Goal: Transaction & Acquisition: Obtain resource

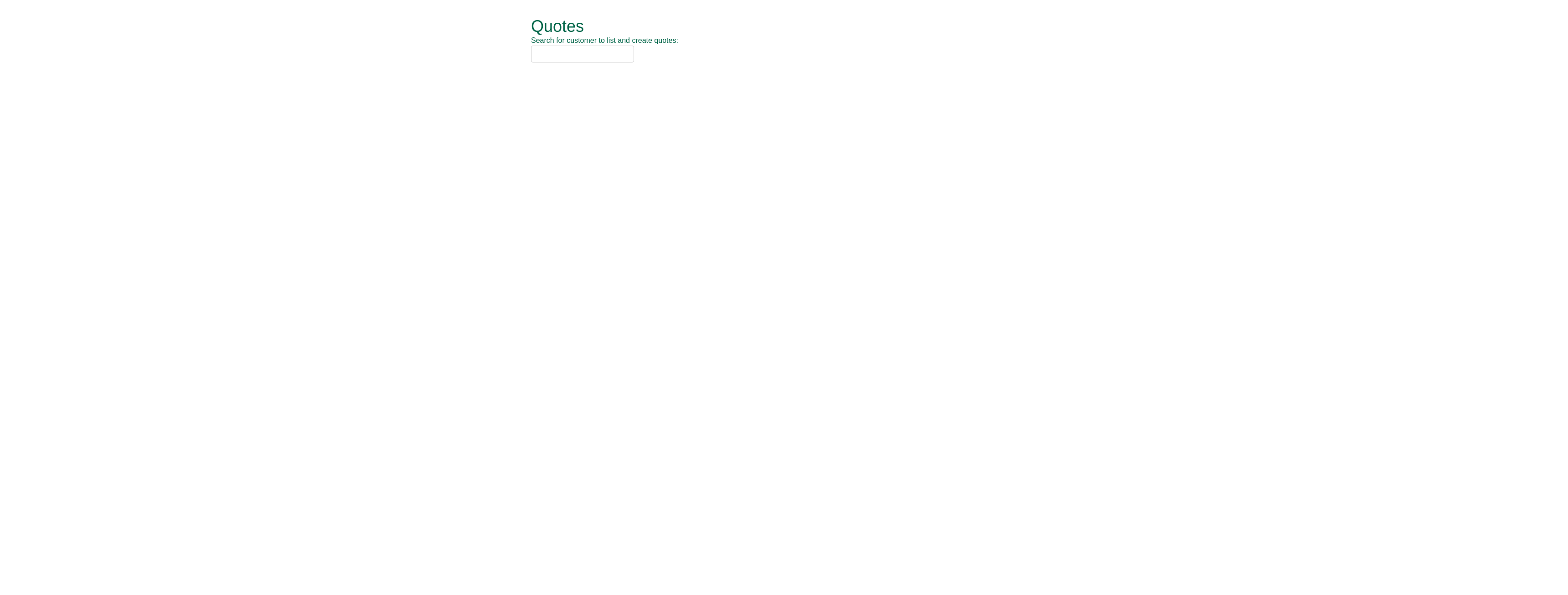
click at [584, 58] on input "text" at bounding box center [582, 54] width 103 height 17
click at [562, 56] on input "text" at bounding box center [582, 54] width 103 height 17
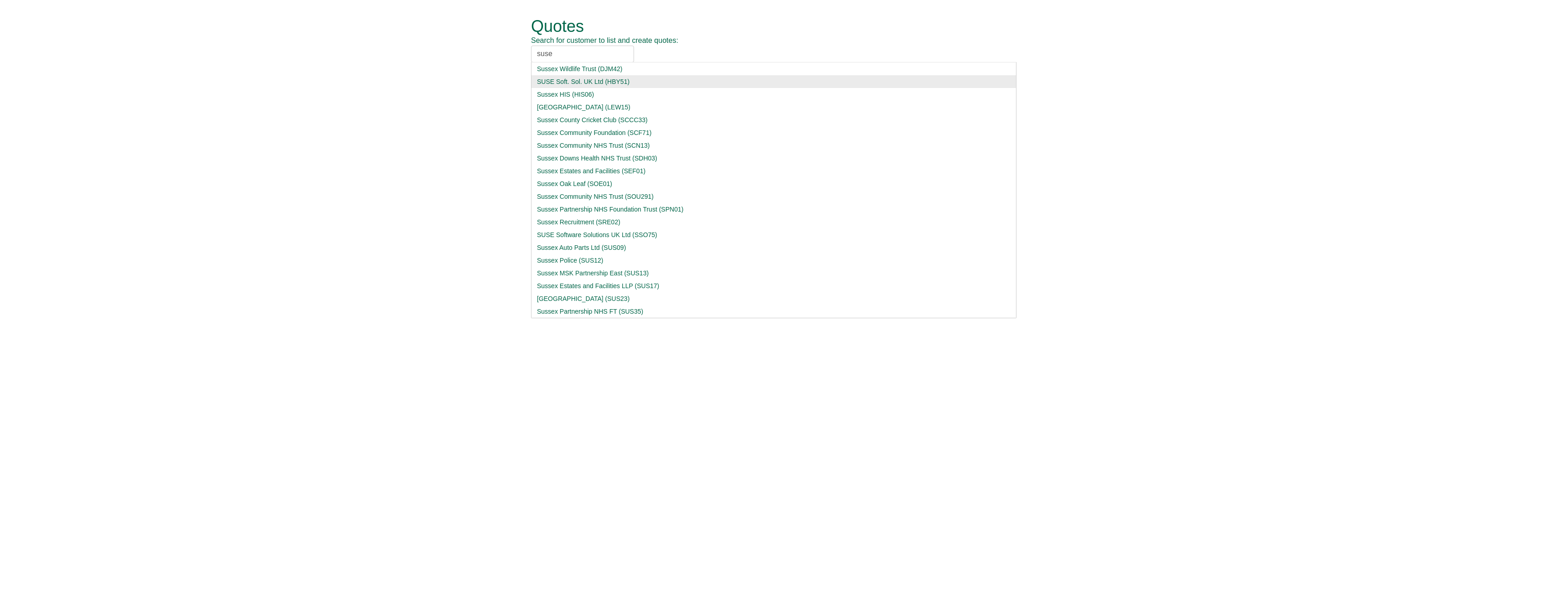
type input "suse"
click at [563, 83] on div "SUSE Soft. Sol. UK Ltd (HBY51)" at bounding box center [774, 81] width 474 height 9
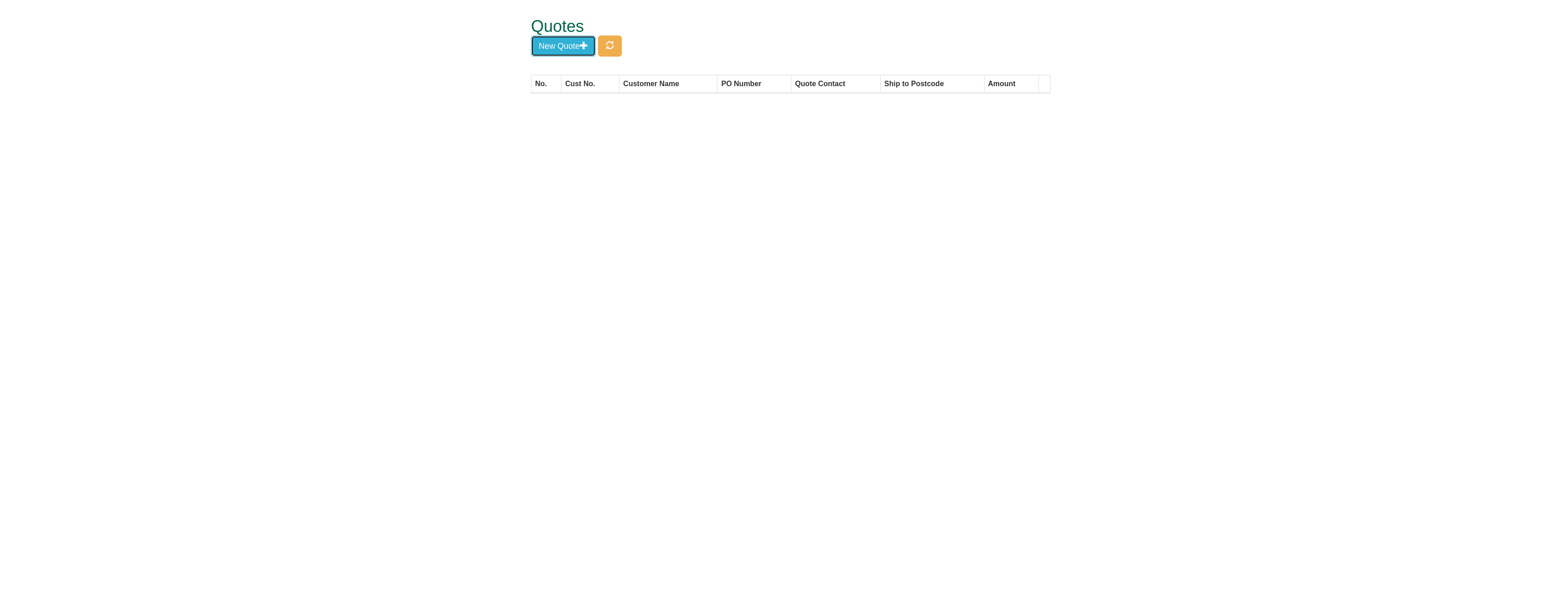
click at [579, 36] on button "New Quote" at bounding box center [563, 46] width 65 height 21
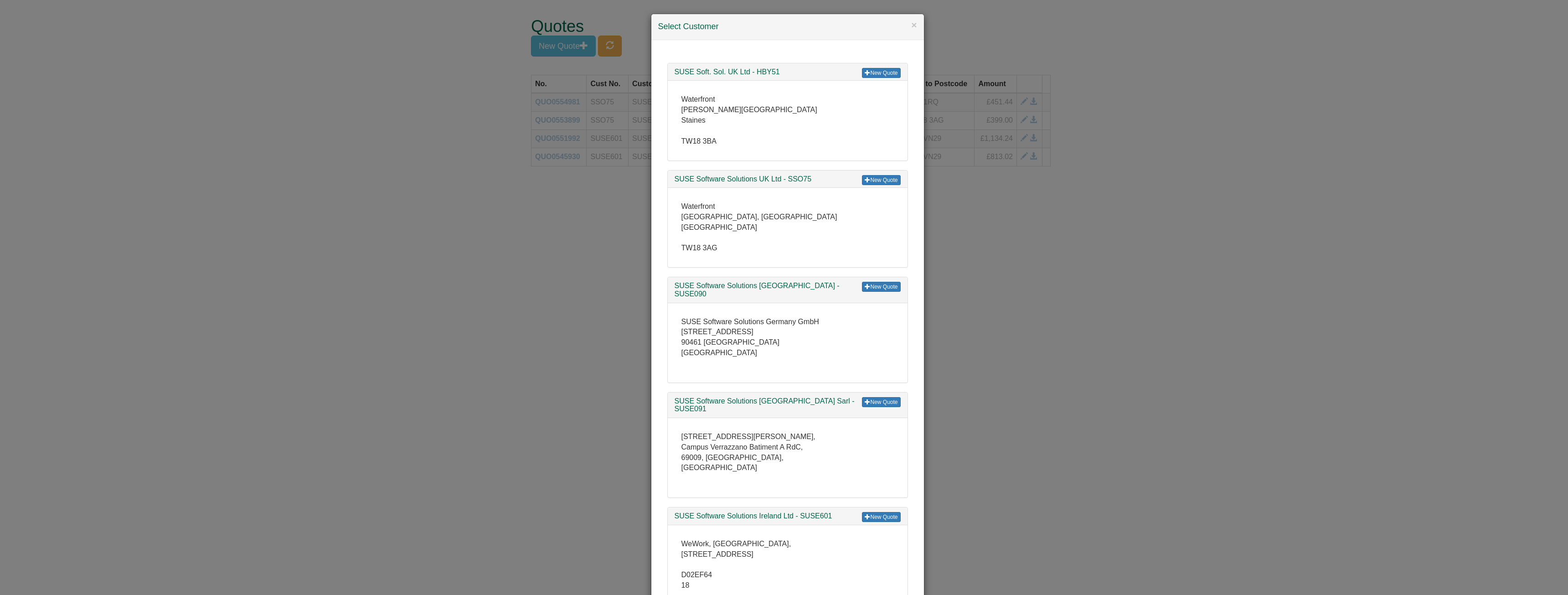
click at [869, 174] on div "New Quote SUSE Software Solutions UK Ltd - SSO75" at bounding box center [787, 180] width 240 height 18
click at [872, 182] on link "New Quote" at bounding box center [881, 180] width 38 height 10
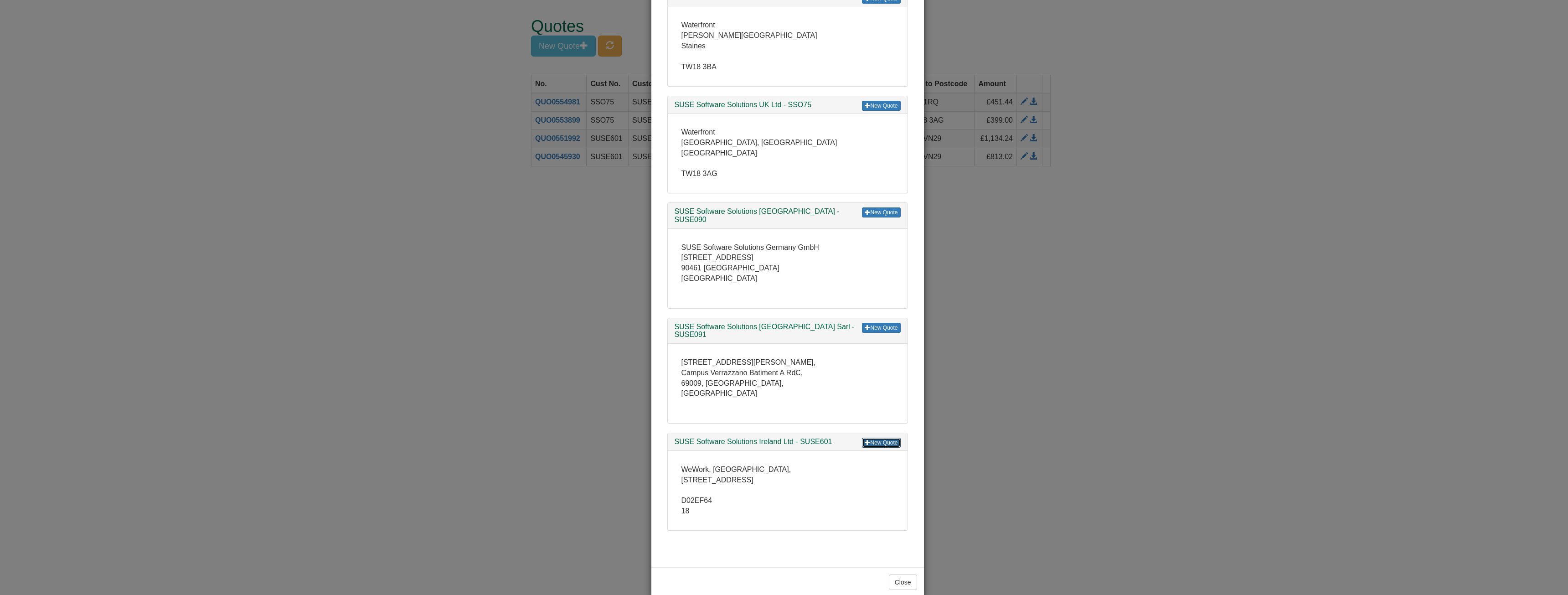
click at [871, 437] on link "New Quote" at bounding box center [881, 442] width 38 height 10
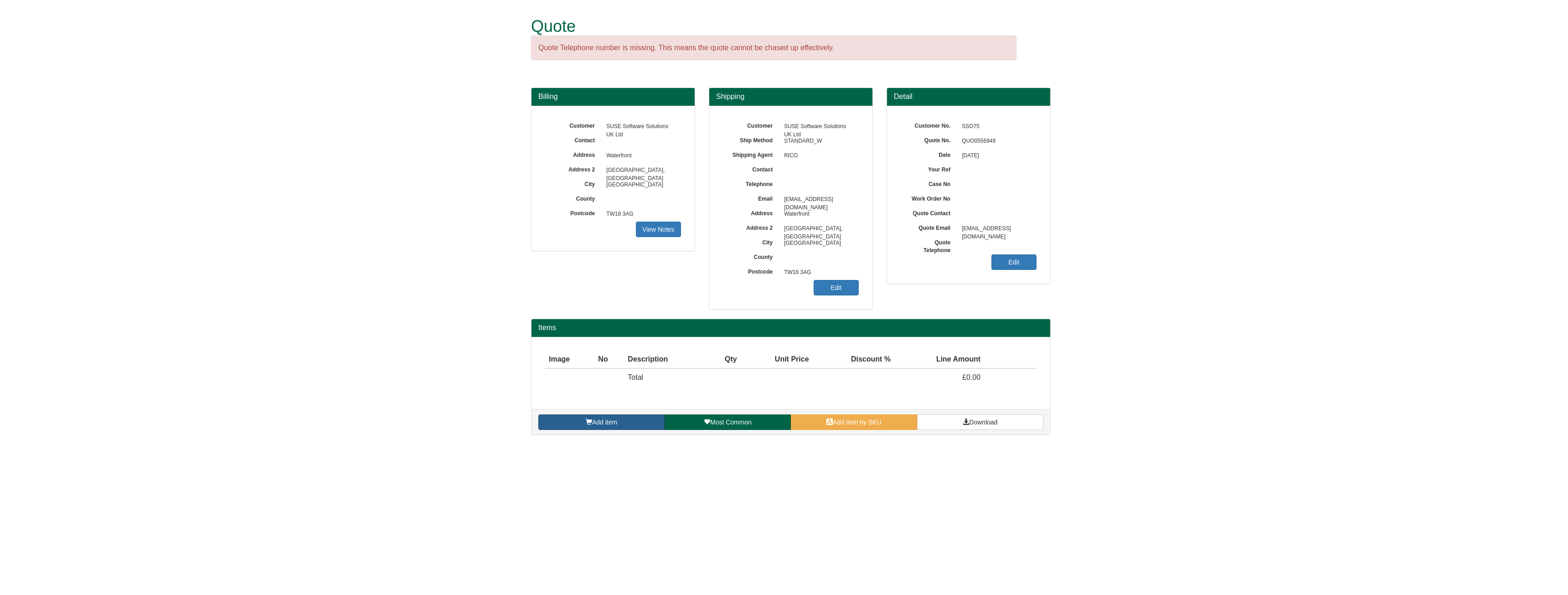
click at [600, 421] on span "Add item" at bounding box center [604, 421] width 25 height 7
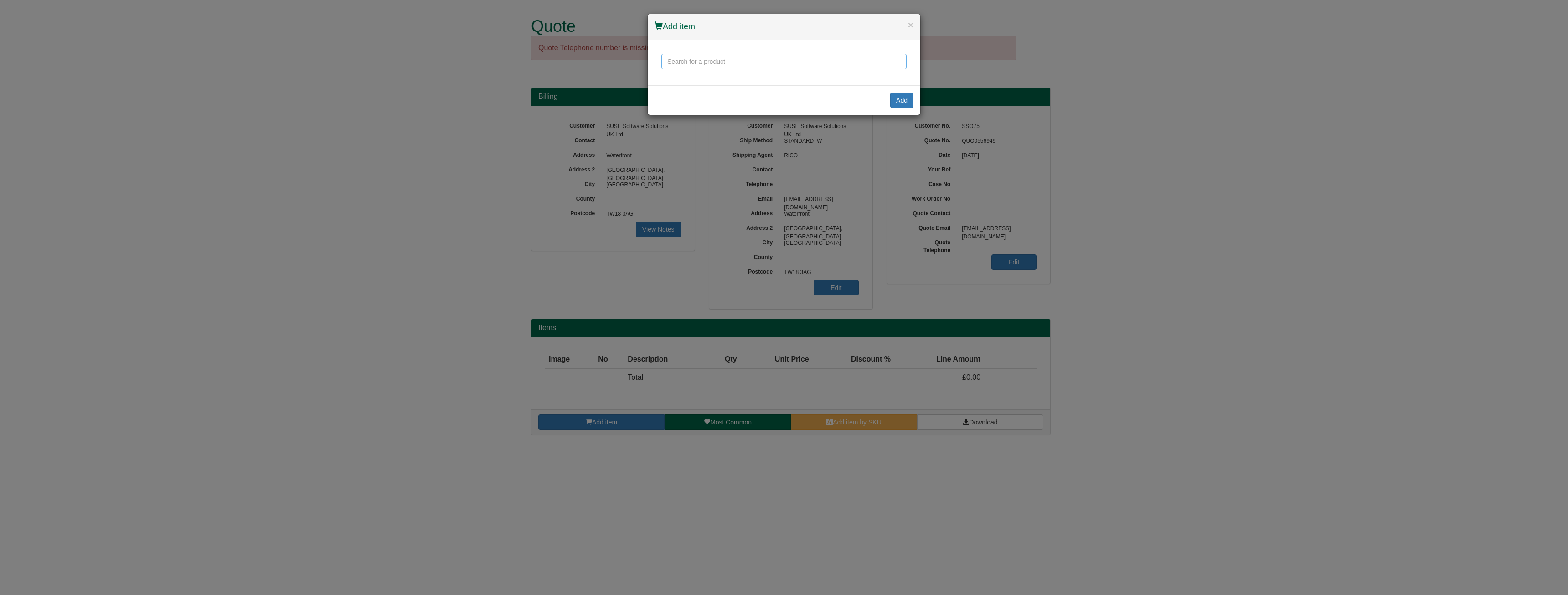
click at [681, 57] on input "text" at bounding box center [784, 62] width 246 height 16
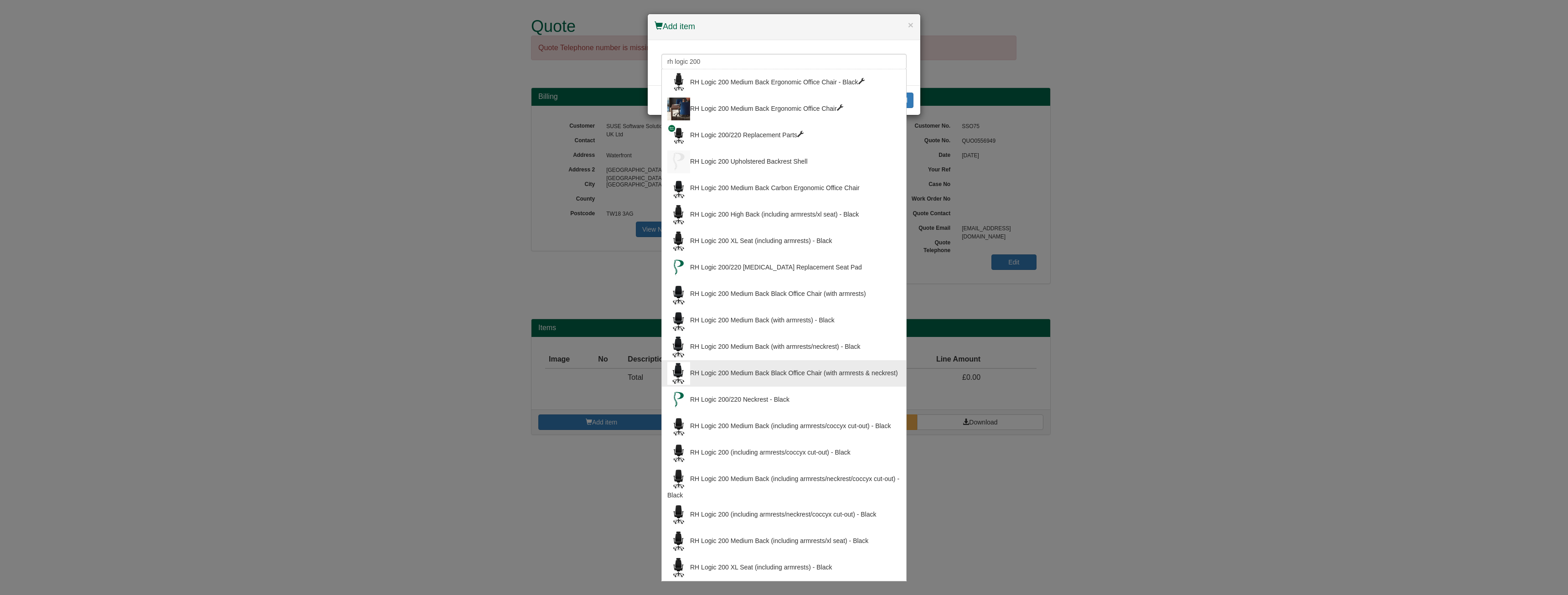
click at [755, 372] on div "RH Logic 200 Medium Back Black Office Chair (with armrests & neckrest)" at bounding box center [784, 373] width 234 height 23
type input "RH Logic 200 Medium Back Black Office Chair (with armrests & neckrest)"
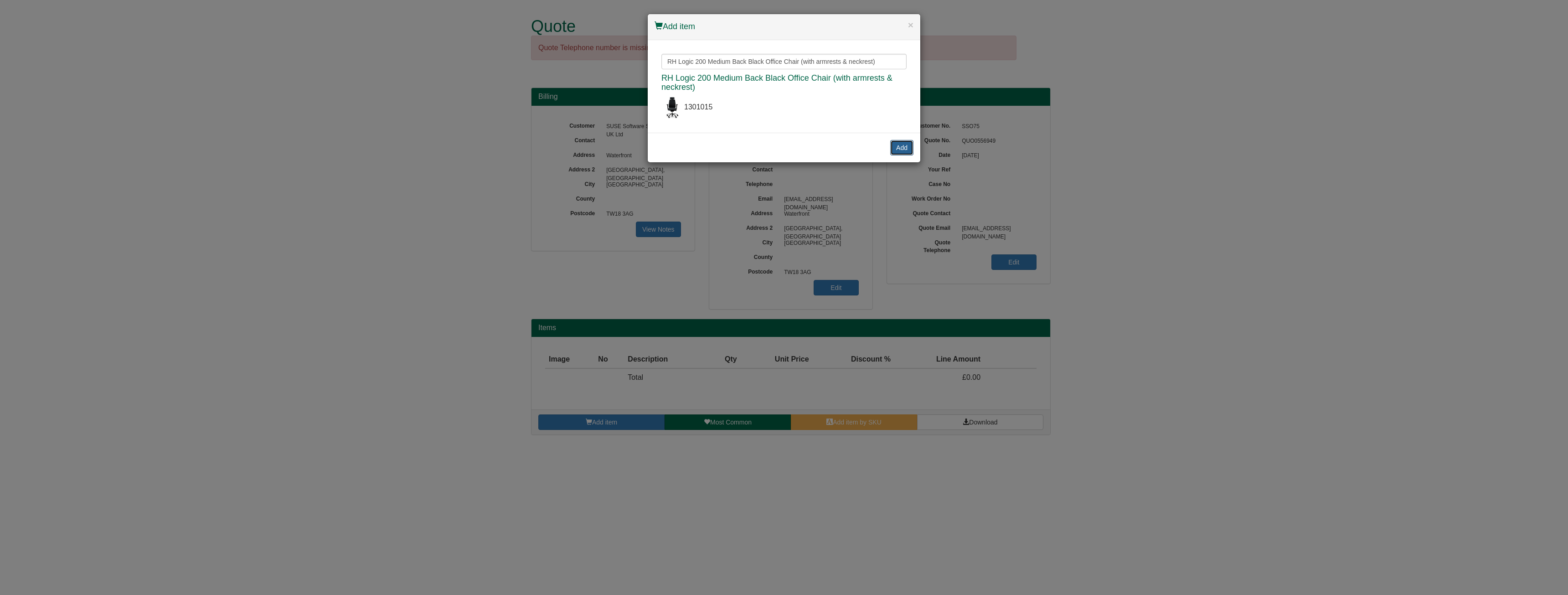
click at [898, 155] on button "Add" at bounding box center [901, 148] width 23 height 16
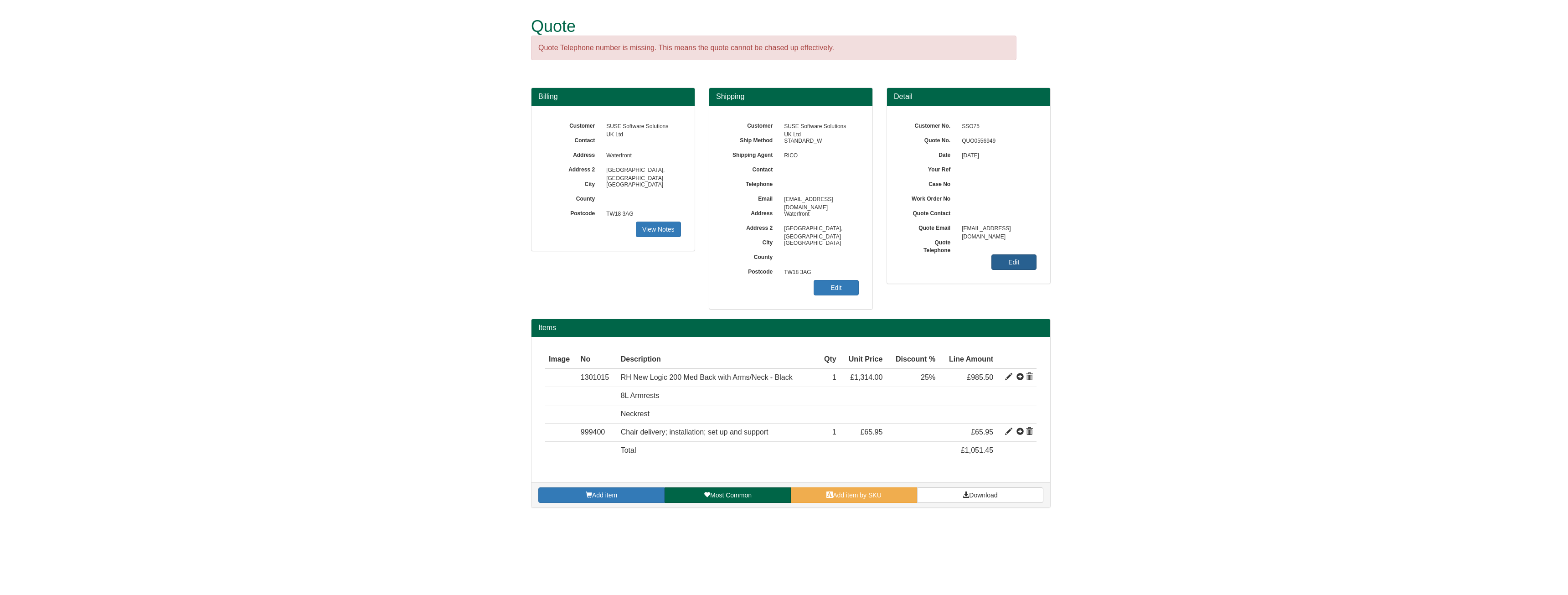
click at [999, 266] on link "Edit" at bounding box center [1013, 263] width 45 height 16
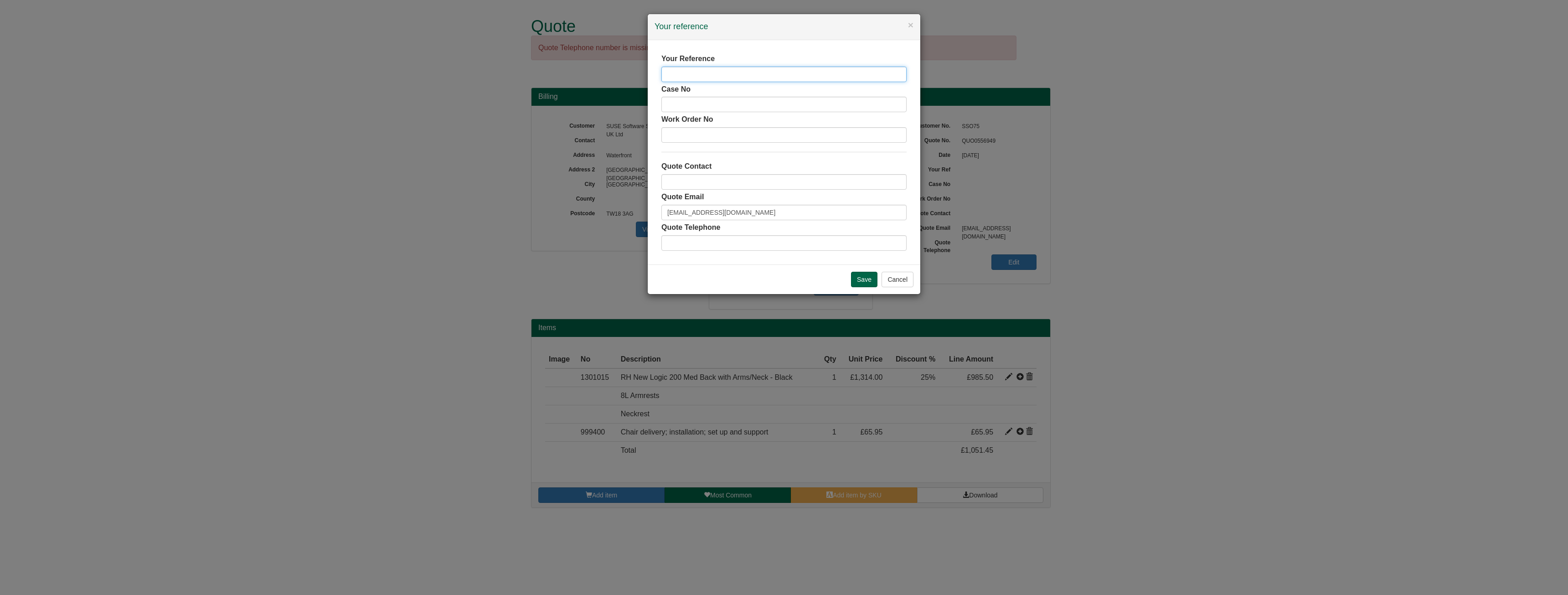
click at [765, 78] on input "text" at bounding box center [784, 75] width 246 height 16
type input "P"
click at [717, 83] on div "Your Reference Case No Work Order No Quote Contact Quote Email healthsafety@sus…" at bounding box center [784, 152] width 246 height 197
click at [715, 83] on div "Your Reference Case No Work Order No Quote Contact Quote Email healthsafety@sus…" at bounding box center [784, 152] width 246 height 197
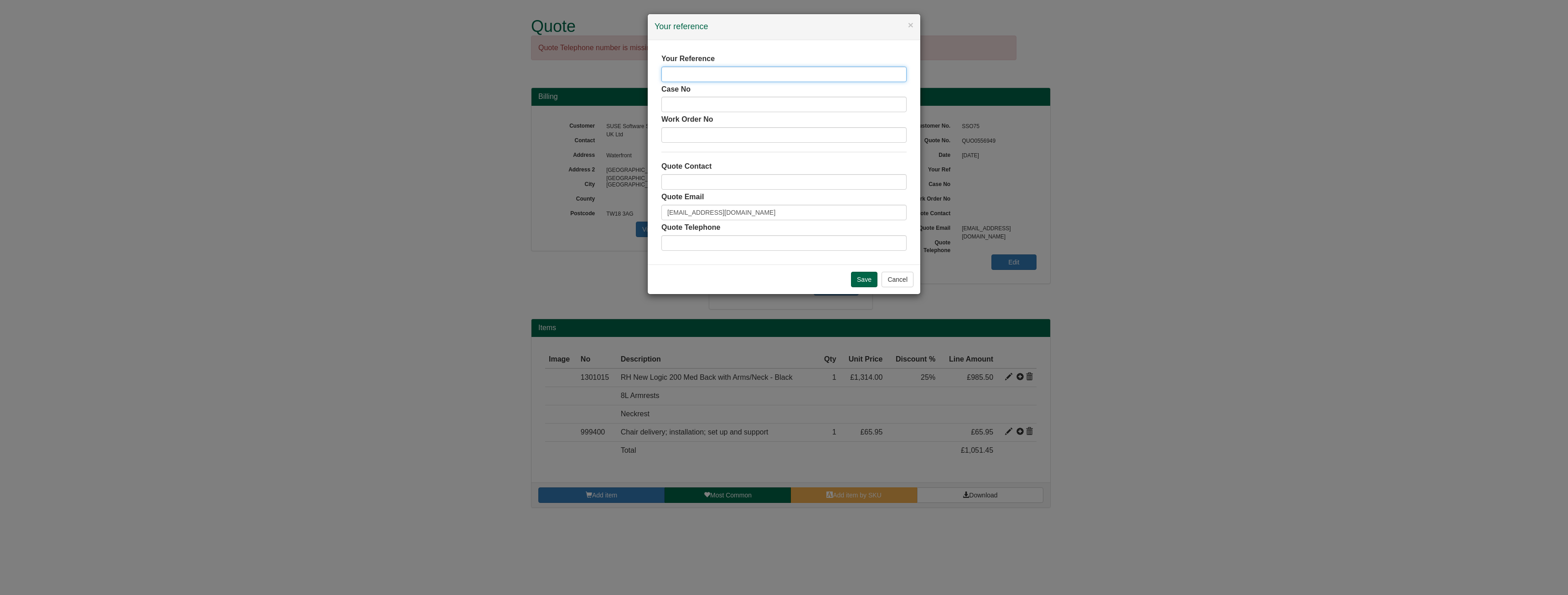
click at [708, 75] on input "text" at bounding box center [784, 75] width 246 height 16
type input "George McHugh"
click at [867, 280] on input "Save" at bounding box center [864, 280] width 26 height 16
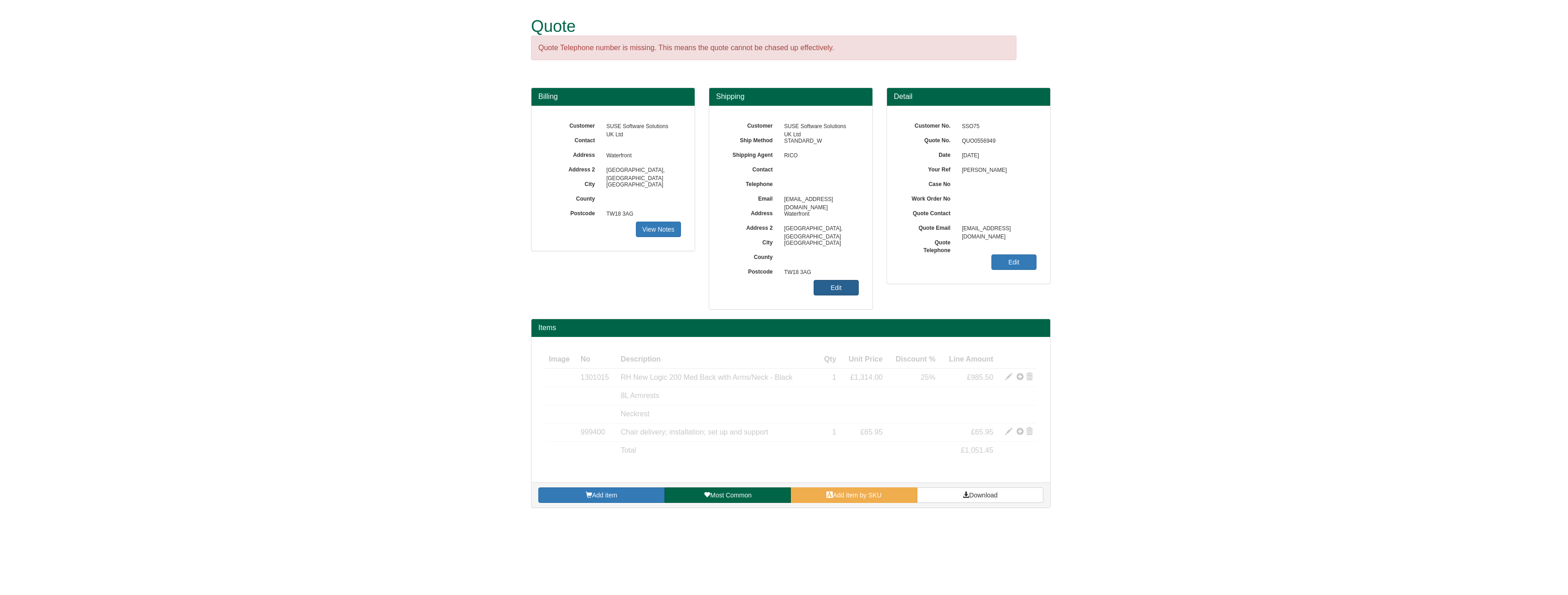
click at [848, 285] on link "Edit" at bounding box center [835, 288] width 45 height 16
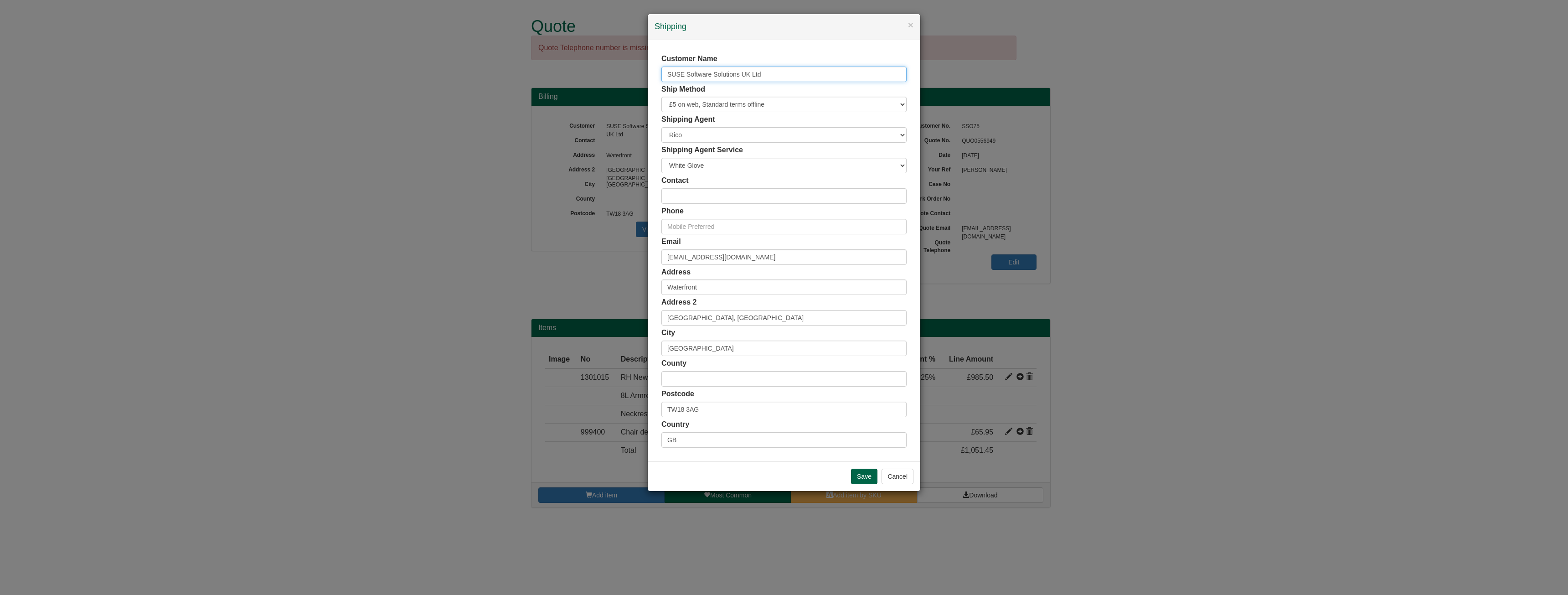
click at [770, 70] on input "SUSE Software Solutions UK Ltd" at bounding box center [784, 75] width 246 height 16
drag, startPoint x: 770, startPoint y: 70, endPoint x: 633, endPoint y: 53, distance: 138.1
click at [633, 53] on div "× Shipping Customer Name SUSE Software Solutions UK Ltd Ship Method Free of Cha…" at bounding box center [784, 298] width 1568 height 595
type input "George McHugh"
drag, startPoint x: 751, startPoint y: 261, endPoint x: 642, endPoint y: 260, distance: 109.0
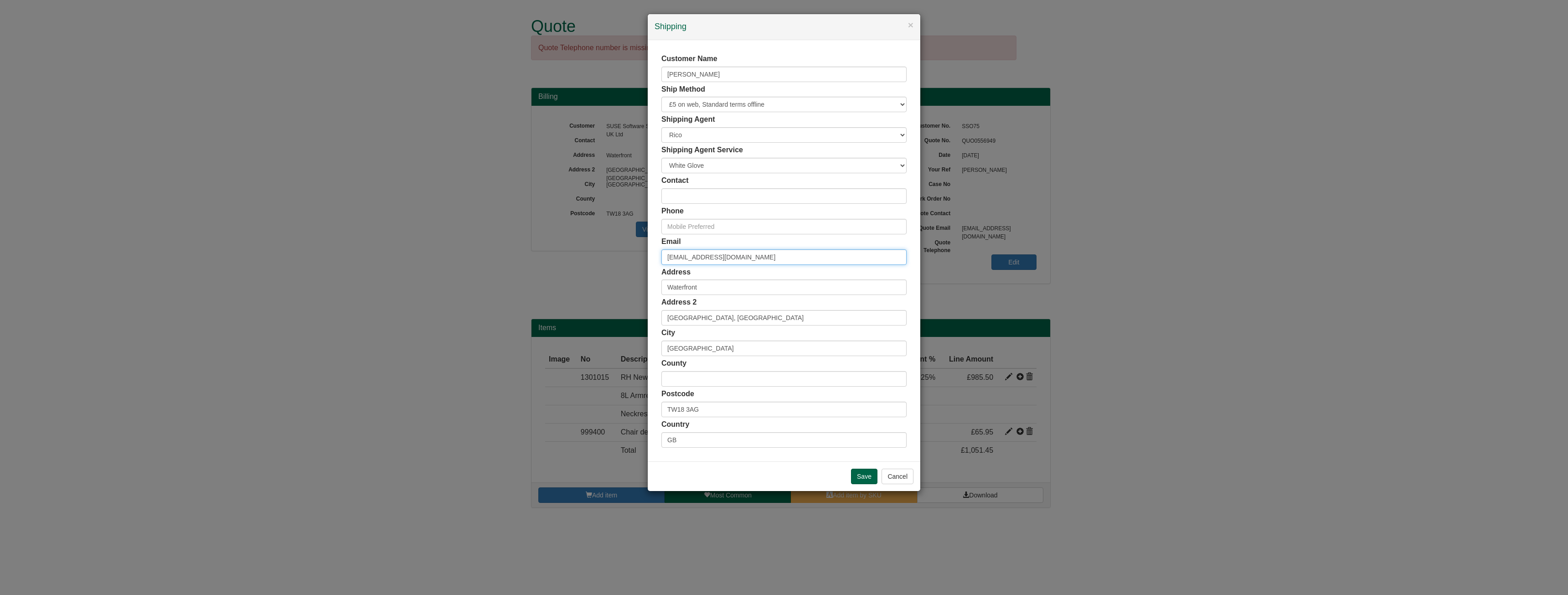
click at [642, 260] on div "× Shipping Customer Name George McHugh Ship Method Free of Charge £5 Flat Rate …" at bounding box center [784, 298] width 1568 height 595
click at [694, 259] on input "email" at bounding box center [784, 258] width 246 height 16
paste input "georgina.mchugh@suse.com"
type input "georgina.mchugh@suse.com"
click at [691, 230] on input "text" at bounding box center [784, 227] width 246 height 16
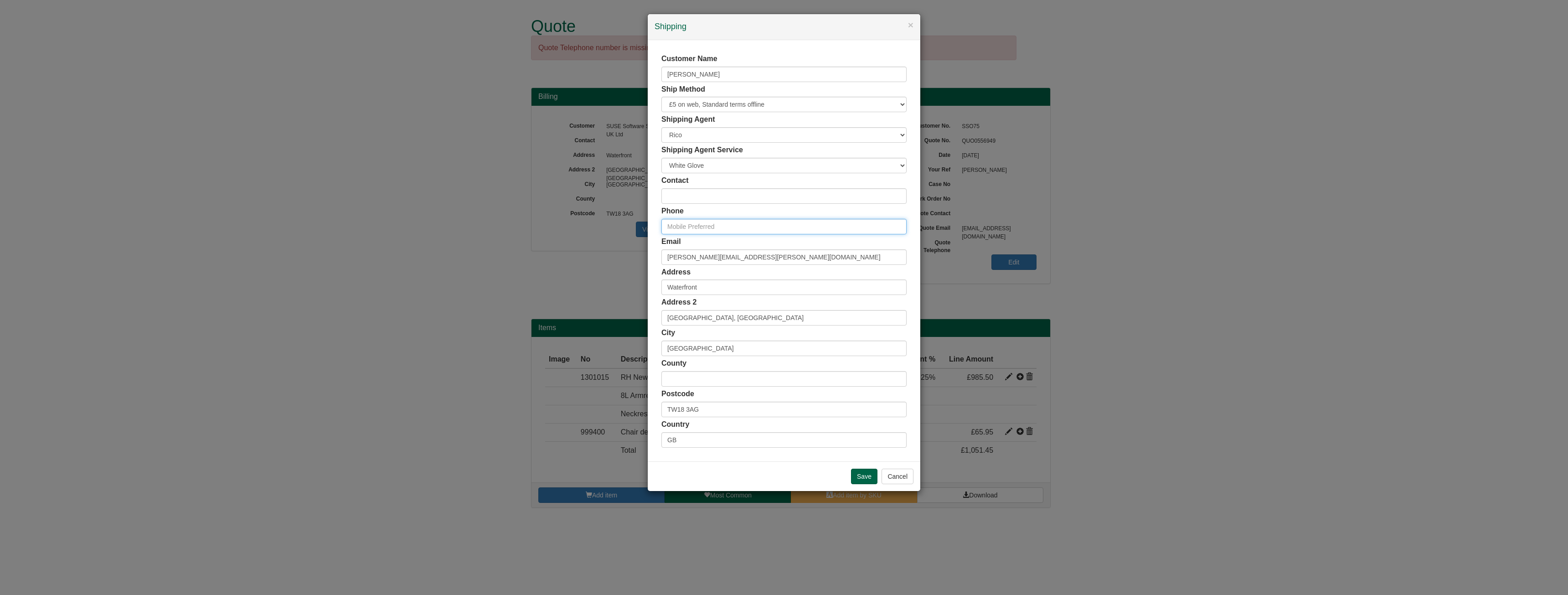
click at [703, 219] on input "text" at bounding box center [784, 227] width 246 height 16
paste input "7799335343"
click at [670, 230] on input "7799335343" at bounding box center [784, 227] width 246 height 16
click at [669, 227] on input "7799335343" at bounding box center [784, 227] width 246 height 16
type input "07799335343"
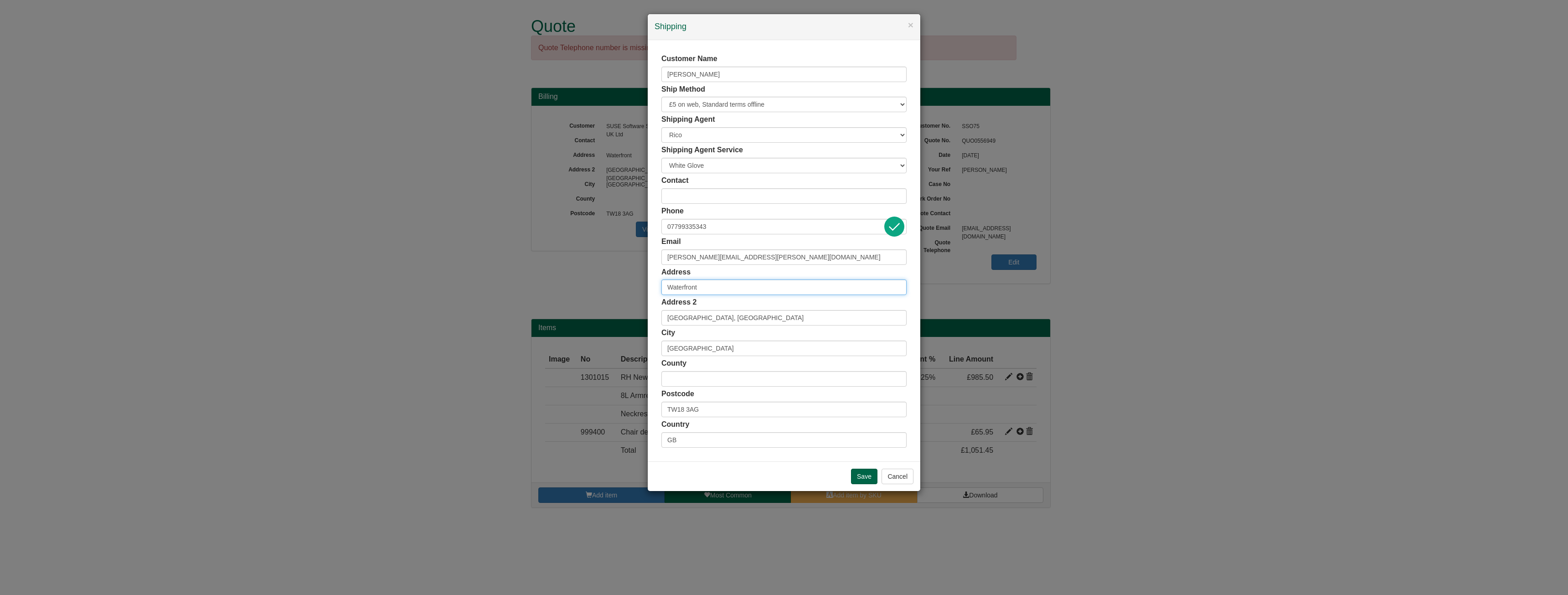
drag, startPoint x: 713, startPoint y: 290, endPoint x: 664, endPoint y: 295, distance: 49.3
click at [664, 295] on input "Waterfront" at bounding box center [784, 288] width 246 height 16
click at [676, 294] on input "text" at bounding box center [784, 288] width 246 height 16
paste input "BN14 9EA"
click at [735, 305] on div "BN14 9EA Shandon Road, Worthing - 39 Addresses" at bounding box center [784, 302] width 245 height 14
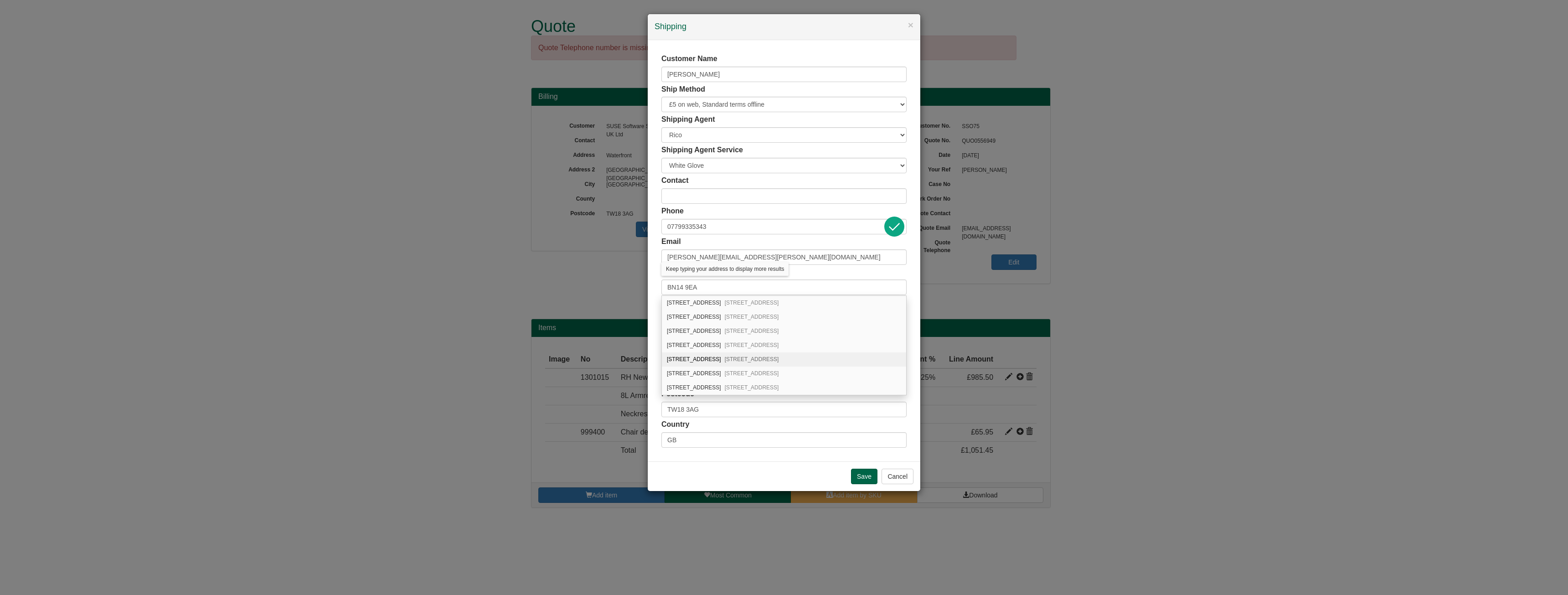
click at [710, 360] on div "88 Shandon Road Worthing, BN14 9EA" at bounding box center [784, 359] width 245 height 14
type input "88 Shandon Road"
type input "Worthing"
type input "West Sussex"
type input "BN14 9EA"
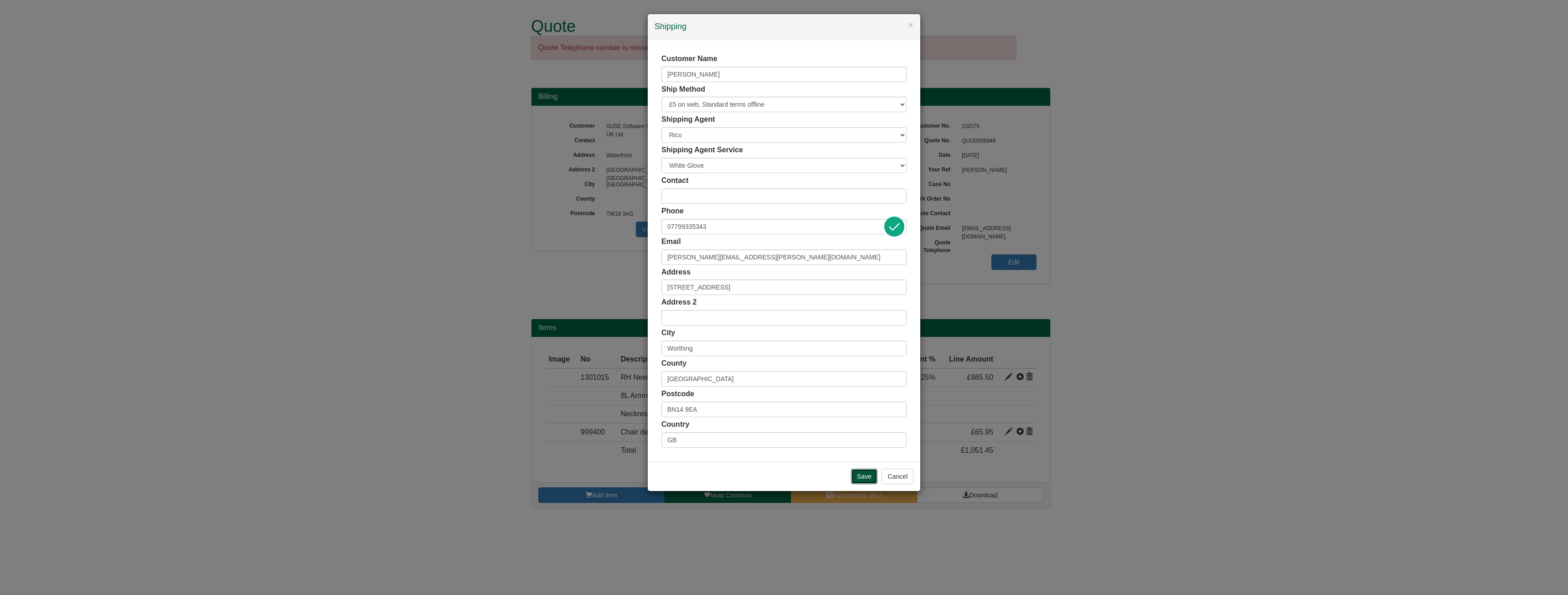
click at [866, 480] on input "Save" at bounding box center [864, 477] width 26 height 16
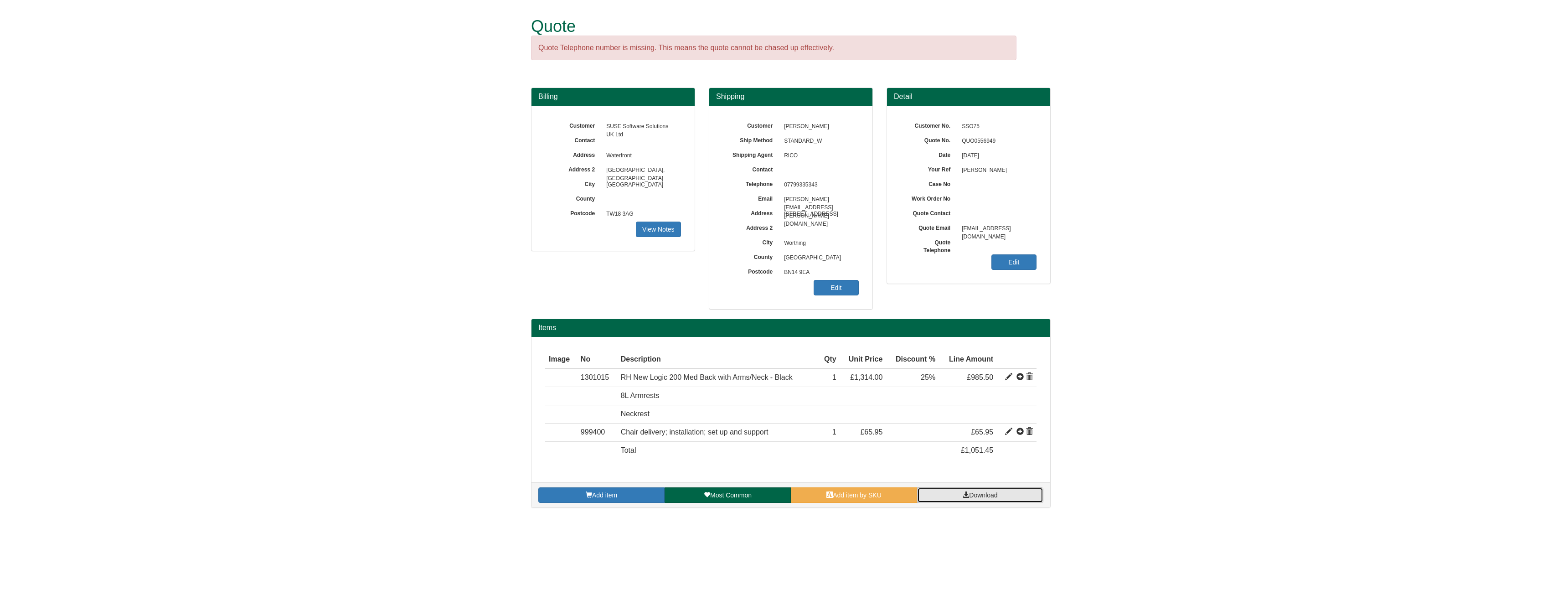
click at [929, 493] on link "Download" at bounding box center [980, 495] width 127 height 16
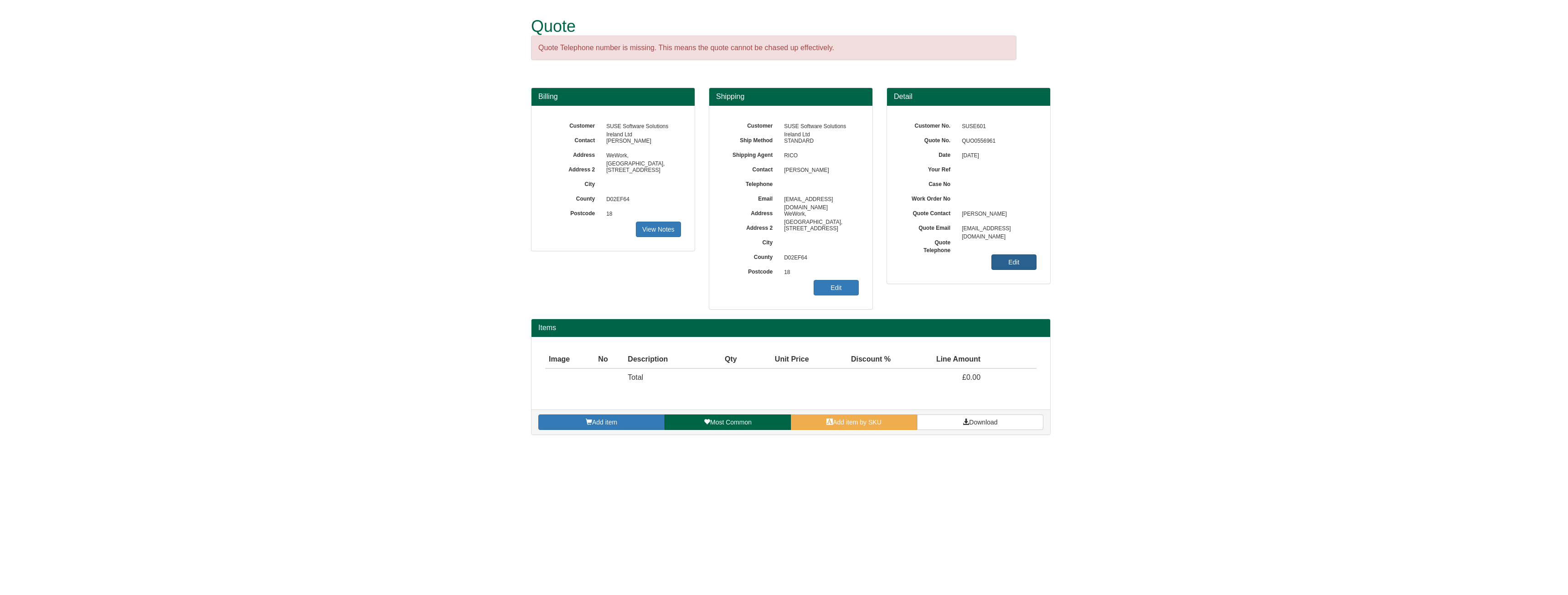
click at [1007, 270] on link "Edit" at bounding box center [1013, 263] width 45 height 16
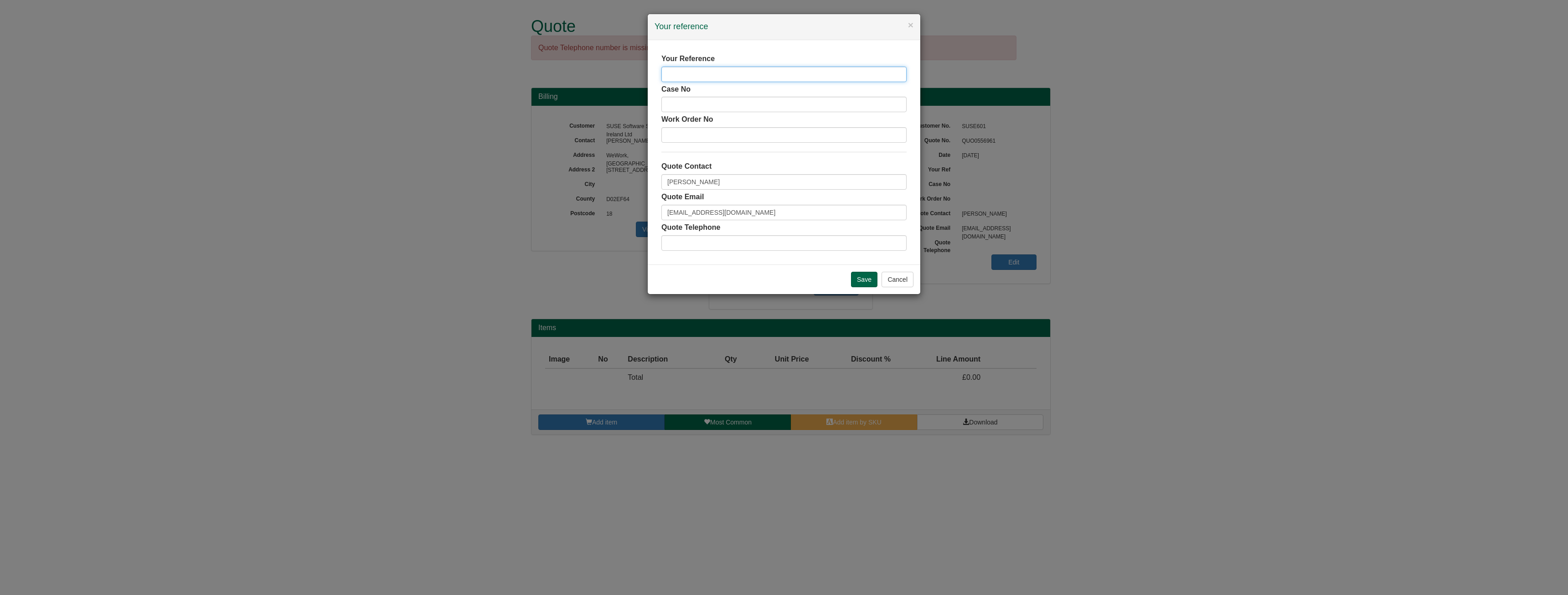
click at [696, 73] on input "text" at bounding box center [784, 75] width 246 height 16
click at [710, 75] on input "Angel" at bounding box center [784, 75] width 246 height 16
type input "[PERSON_NAME]"
click at [854, 282] on input "Save" at bounding box center [864, 280] width 26 height 16
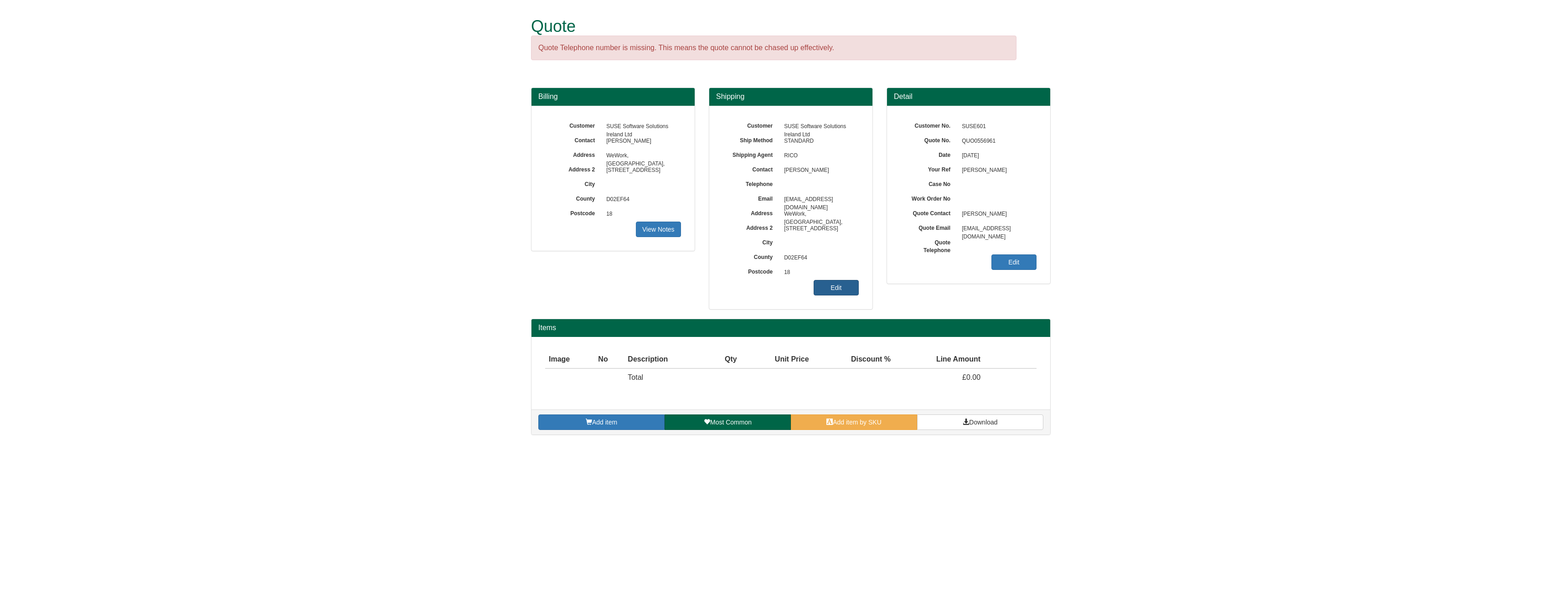
click at [833, 293] on link "Edit" at bounding box center [835, 288] width 45 height 16
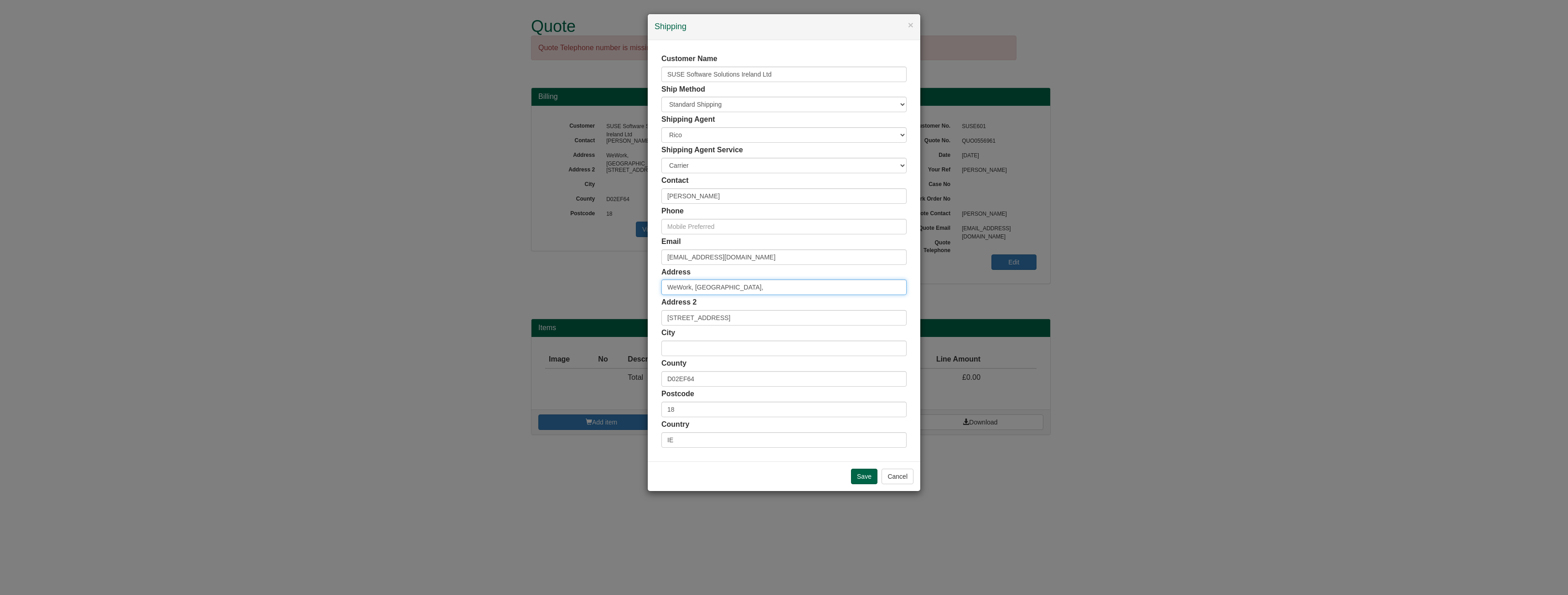
drag, startPoint x: 758, startPoint y: 288, endPoint x: 648, endPoint y: 290, distance: 110.0
click at [648, 290] on div "Customer Name SUSE Software Solutions Ireland Ltd Ship Method Free of Charge £5…" at bounding box center [784, 251] width 272 height 421
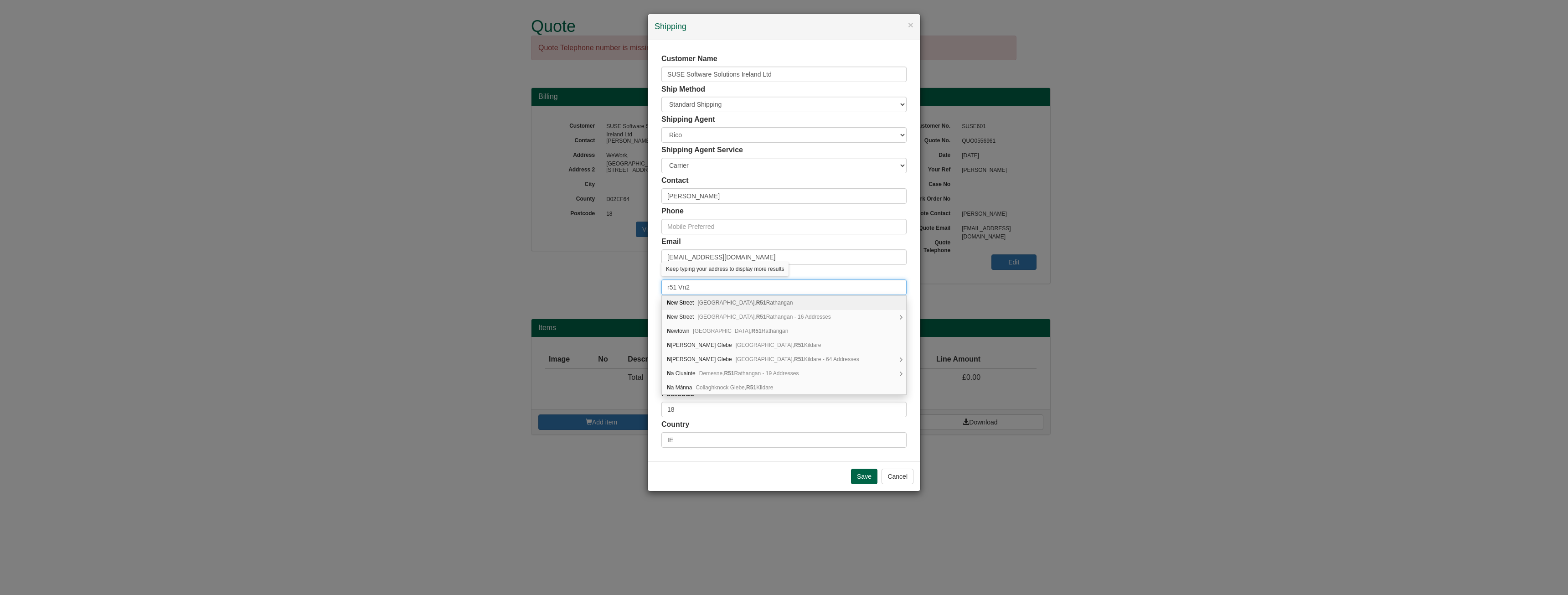
type input "r51 Vn29"
drag, startPoint x: 808, startPoint y: 290, endPoint x: 646, endPoint y: 287, distance: 162.0
click at [646, 287] on div "× Shipping Customer Name SUSE Software Solutions Ireland Ltd Ship Method Free o…" at bounding box center [784, 298] width 1568 height 595
type input "2 The Way"
click at [903, 422] on div "Country IE" at bounding box center [784, 433] width 246 height 28
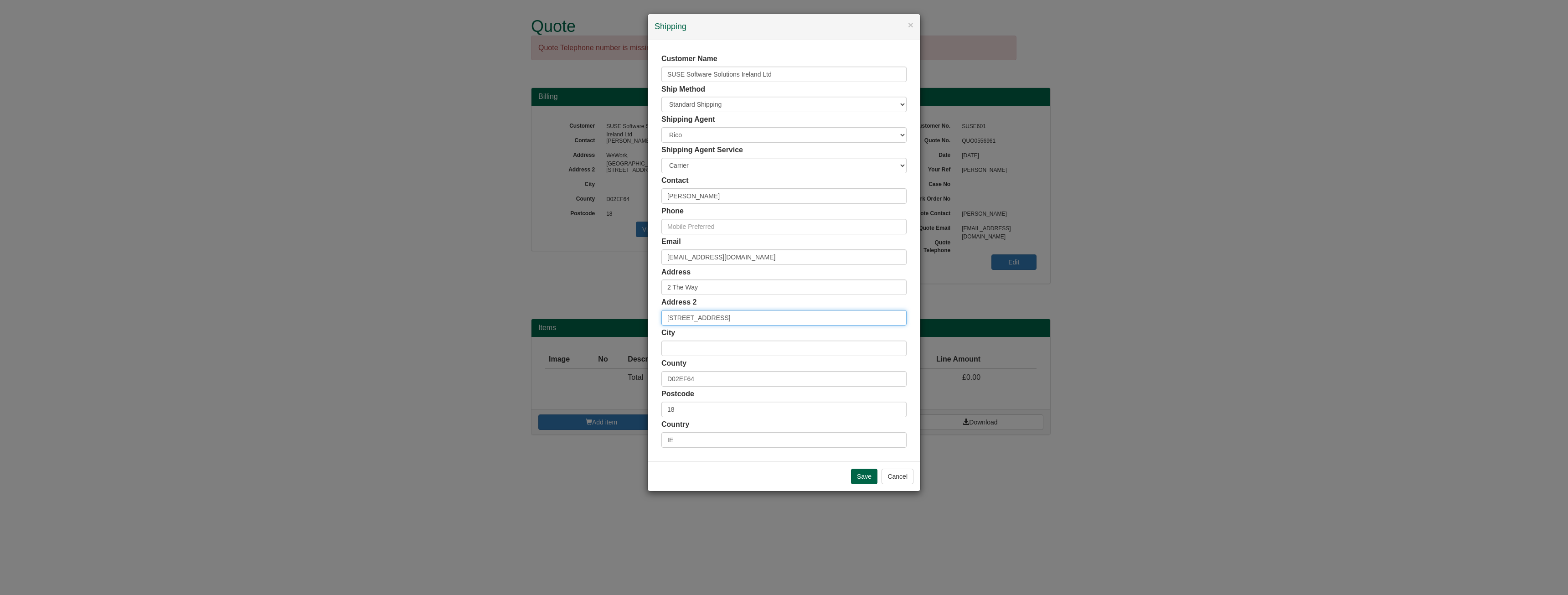
drag, startPoint x: 759, startPoint y: 319, endPoint x: 671, endPoint y: 317, distance: 88.0
click at [671, 317] on input "[STREET_ADDRESS]" at bounding box center [784, 318] width 246 height 16
type input "3"
type input "Walkers Gate"
click at [705, 353] on input "text" at bounding box center [784, 348] width 246 height 16
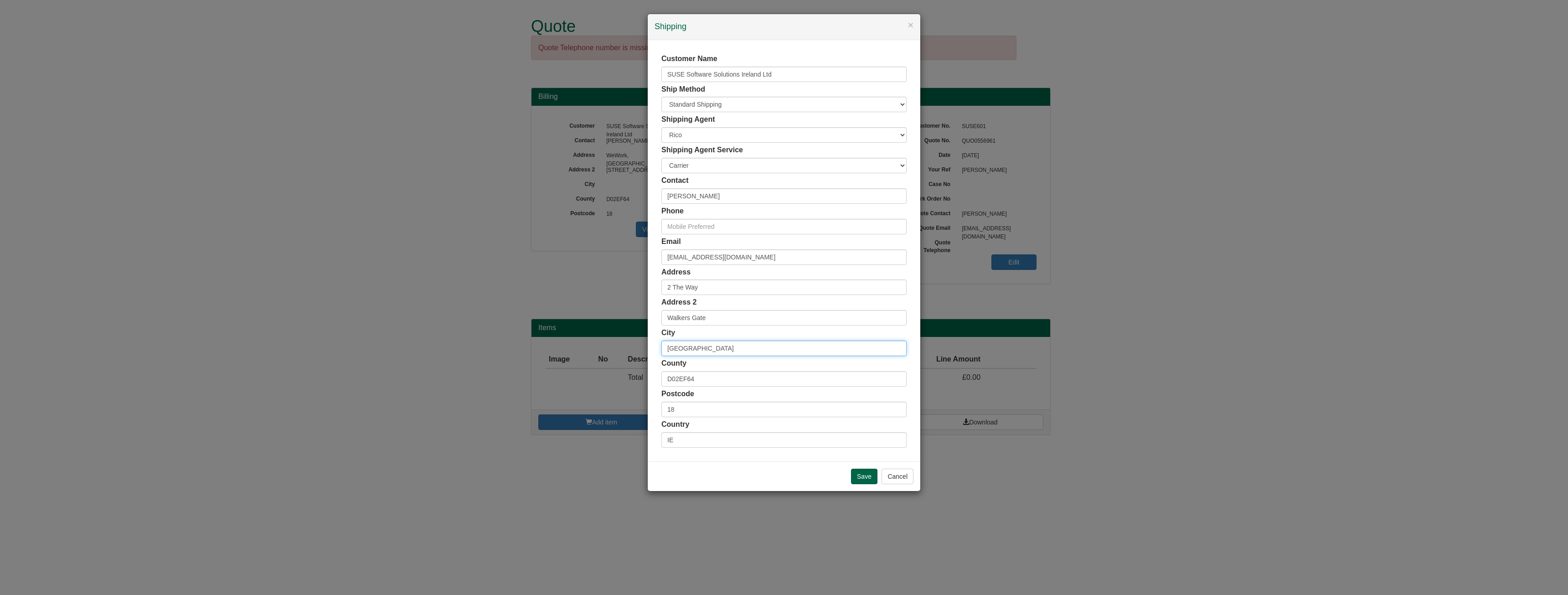
type input "[GEOGRAPHIC_DATA]"
drag, startPoint x: 707, startPoint y: 384, endPoint x: 617, endPoint y: 377, distance: 90.3
click at [617, 377] on div "× Shipping Customer Name SUSE Software Solutions Ireland Ltd Ship Method Free o…" at bounding box center [784, 298] width 1568 height 595
type input "Kildare"
drag, startPoint x: 691, startPoint y: 411, endPoint x: 635, endPoint y: 406, distance: 56.2
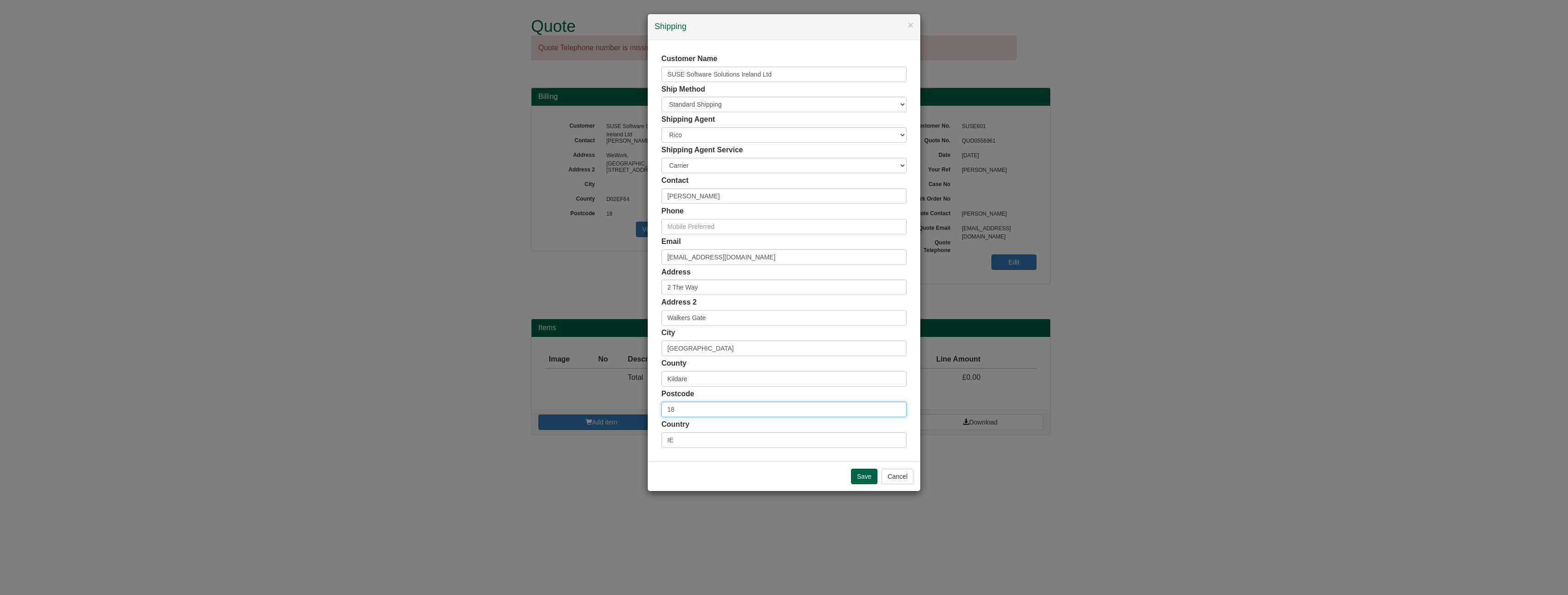
click at [635, 406] on div "× Shipping Customer Name SUSE Software Solutions Ireland Ltd Ship Method Free o…" at bounding box center [784, 298] width 1568 height 595
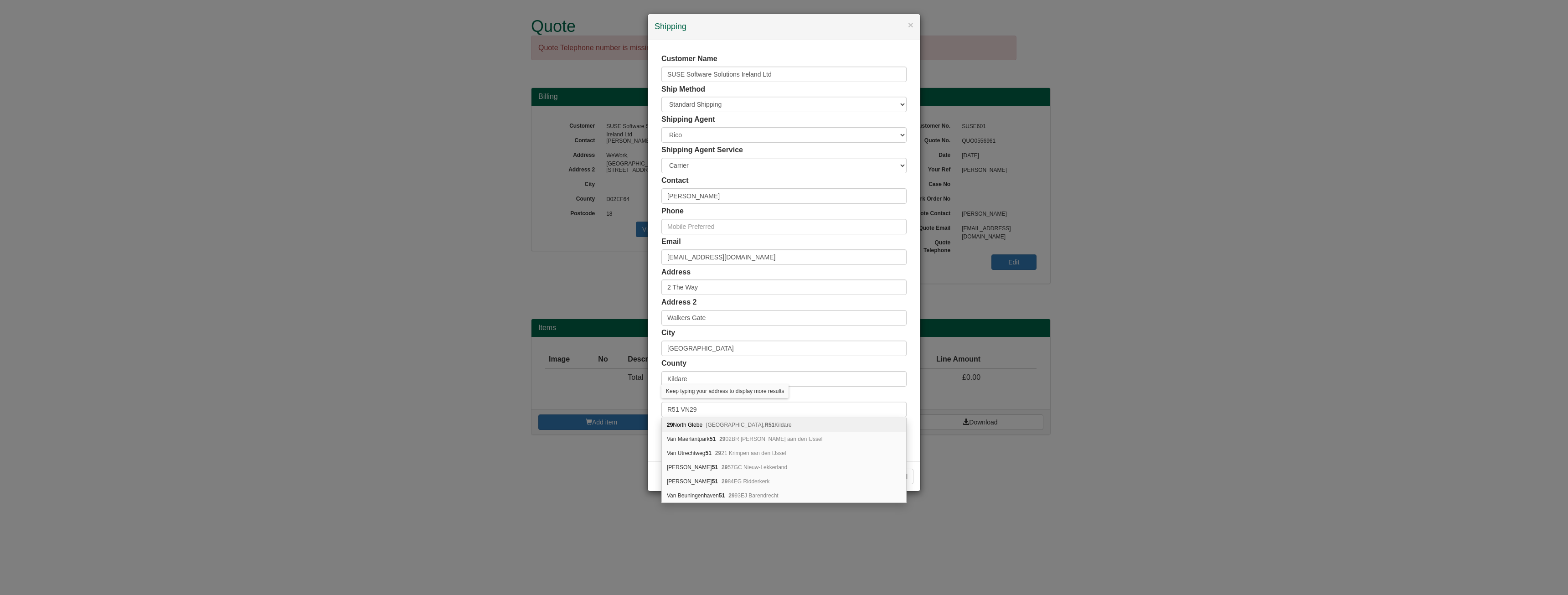
click at [825, 396] on div "Postcode R51 VN29" at bounding box center [784, 403] width 246 height 28
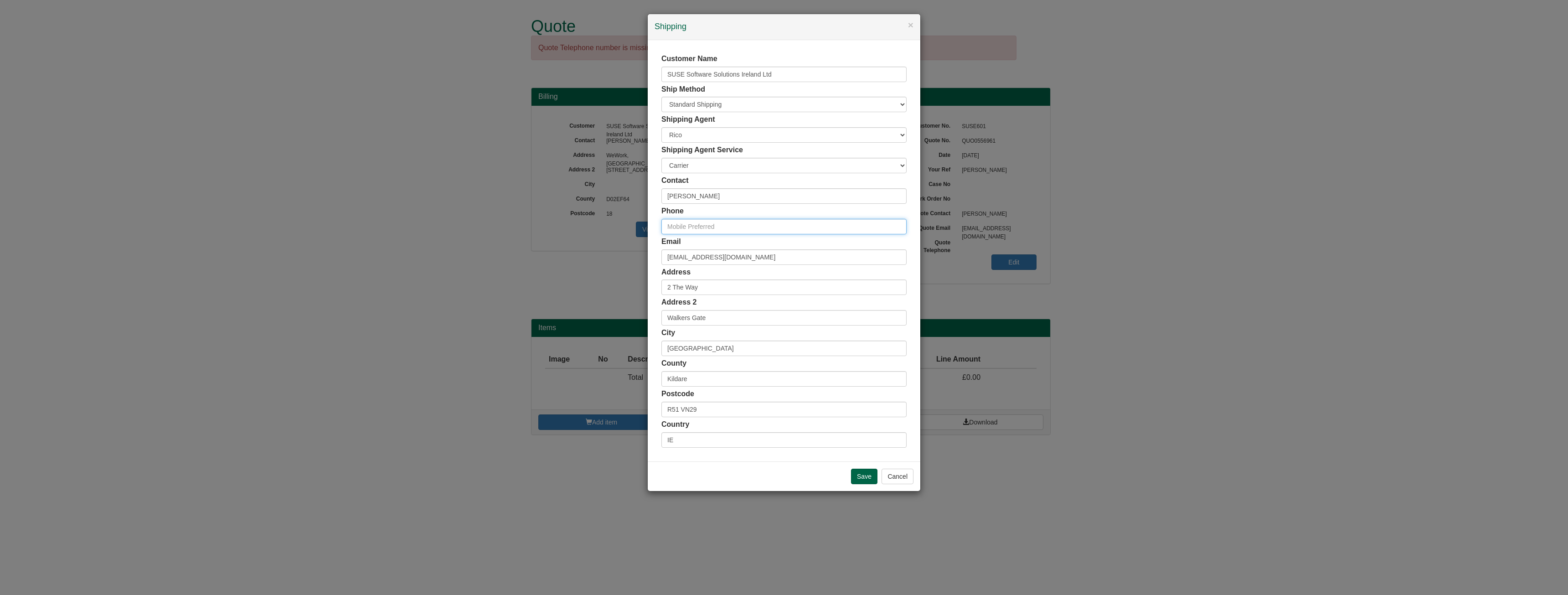
click at [725, 226] on input "text" at bounding box center [784, 227] width 246 height 16
click at [669, 410] on input "R51 VN29" at bounding box center [784, 409] width 246 height 16
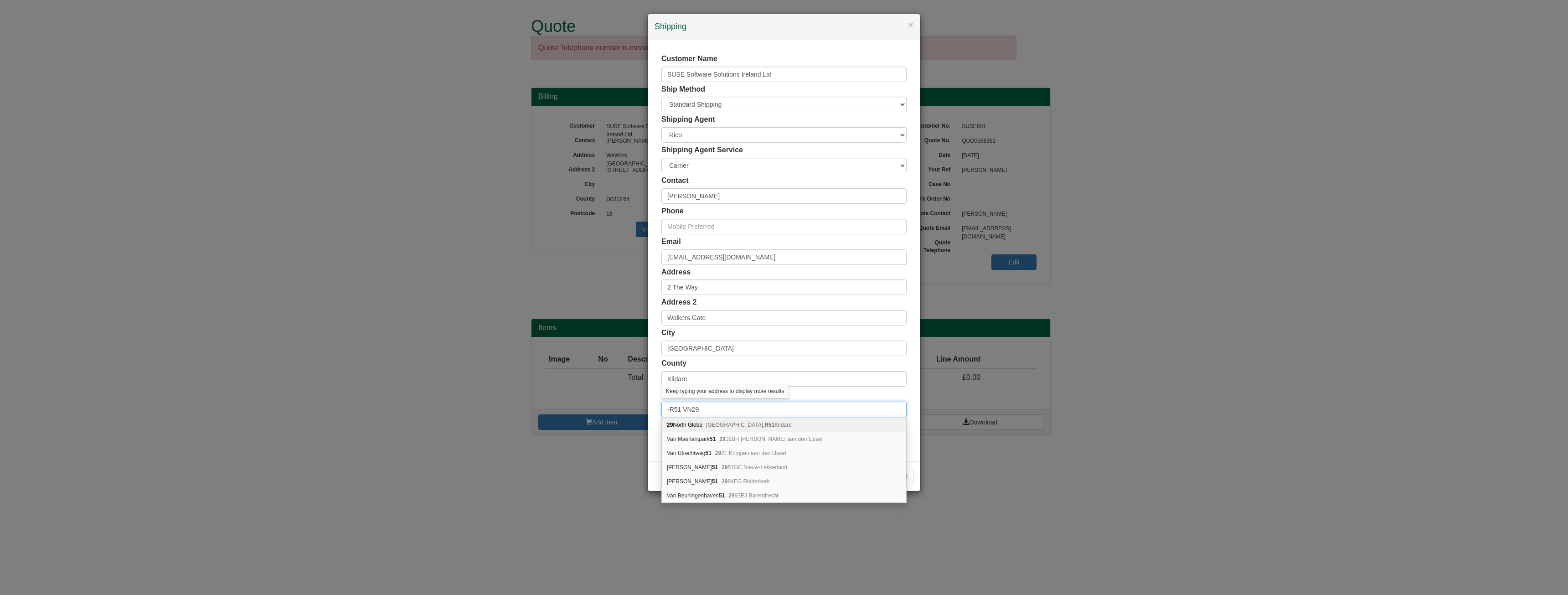
type input "R51 VN29"
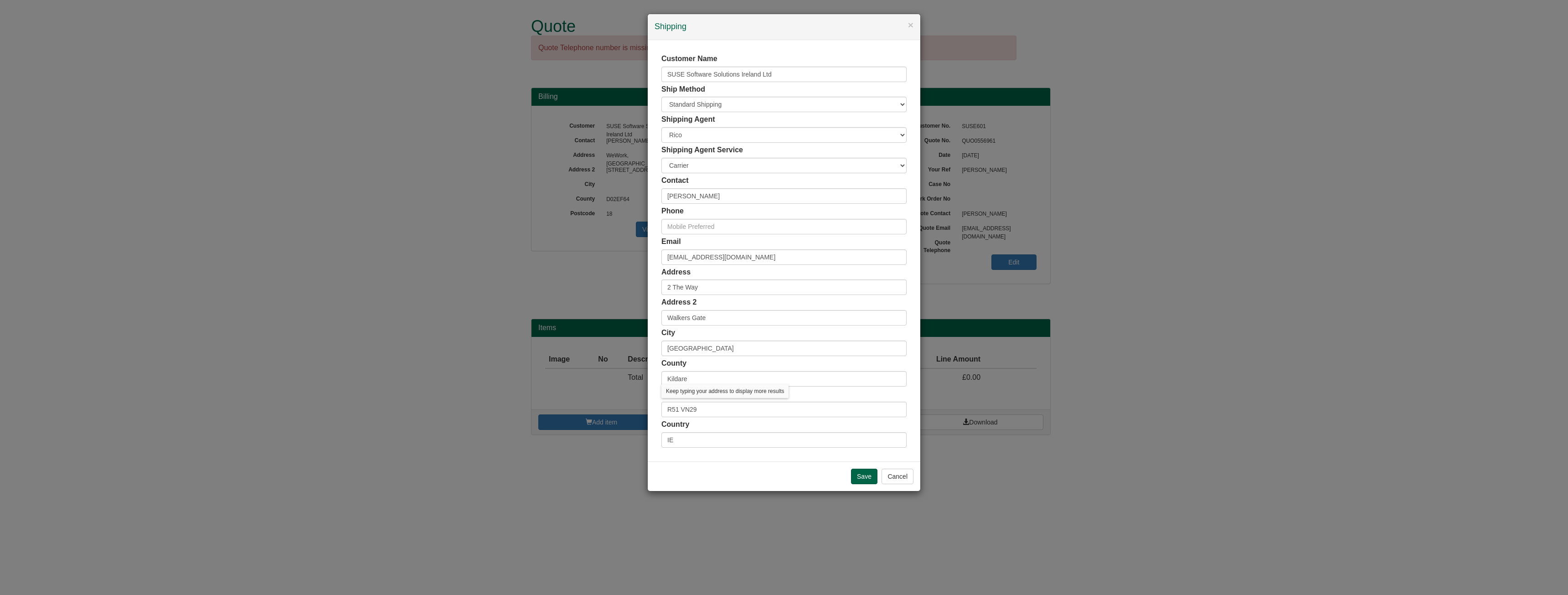
click at [912, 430] on div "Customer Name SUSE Software Solutions Ireland Ltd Ship Method Free of Charge £5…" at bounding box center [784, 251] width 272 height 421
drag, startPoint x: 790, startPoint y: 66, endPoint x: 668, endPoint y: 71, distance: 122.1
click at [668, 71] on input "SUSE Software Solutions Ireland Ltd" at bounding box center [784, 75] width 246 height 16
type input "[PERSON_NAME]"
click at [719, 226] on input "text" at bounding box center [784, 227] width 246 height 16
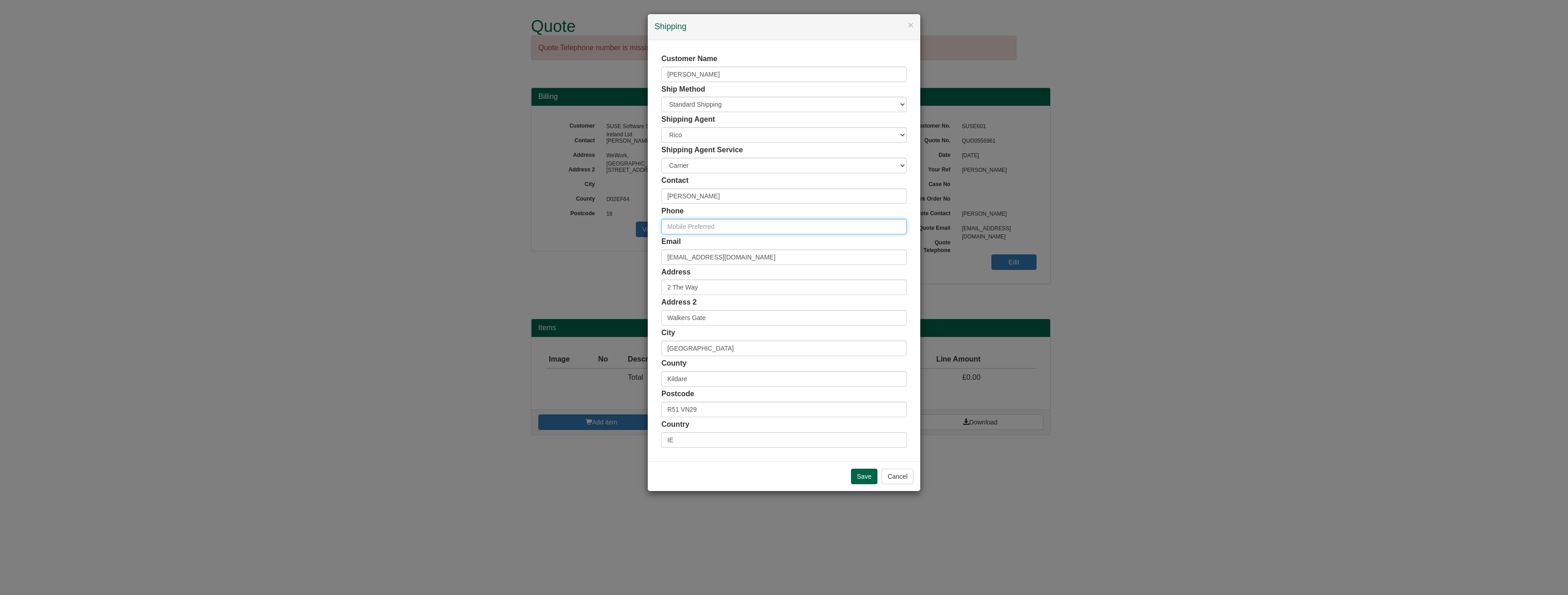
click at [695, 222] on input "text" at bounding box center [784, 227] width 246 height 16
paste input "[PHONE_NUMBER]"
type input "[PHONE_NUMBER]"
click at [859, 474] on input "Save" at bounding box center [864, 477] width 26 height 16
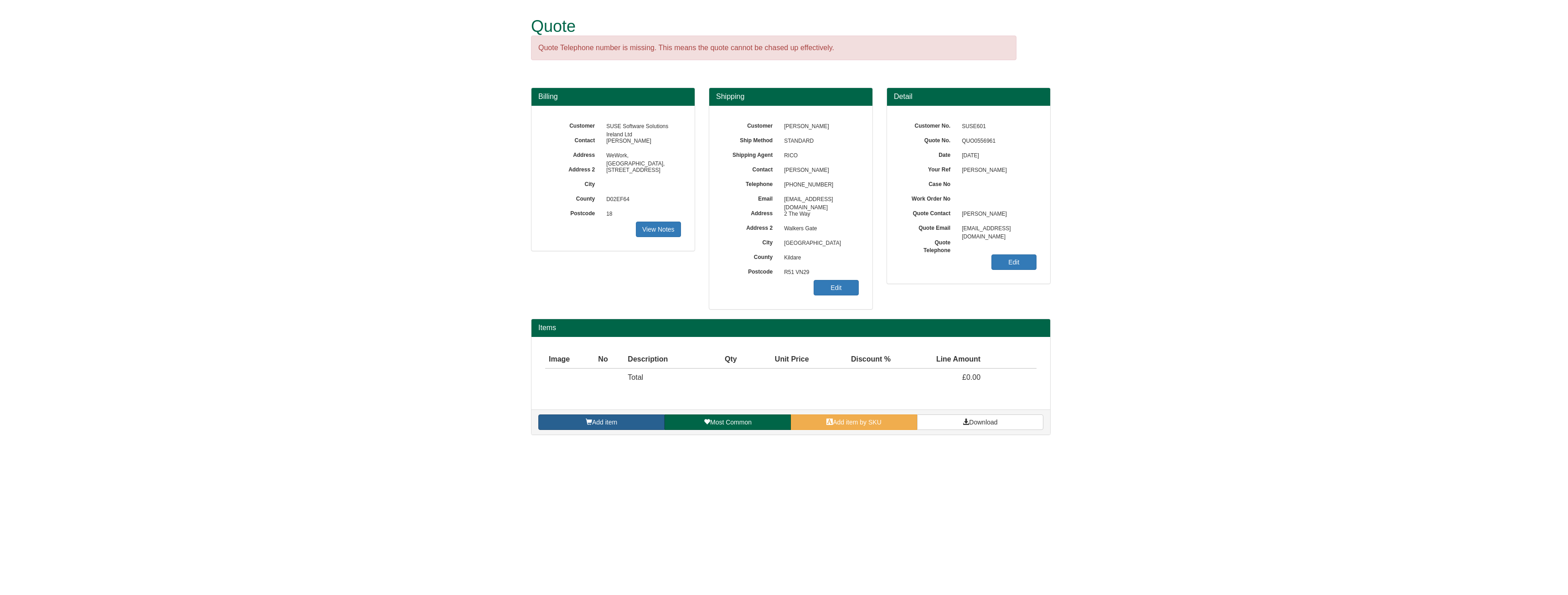
click at [592, 422] on span "Add item" at bounding box center [604, 421] width 25 height 7
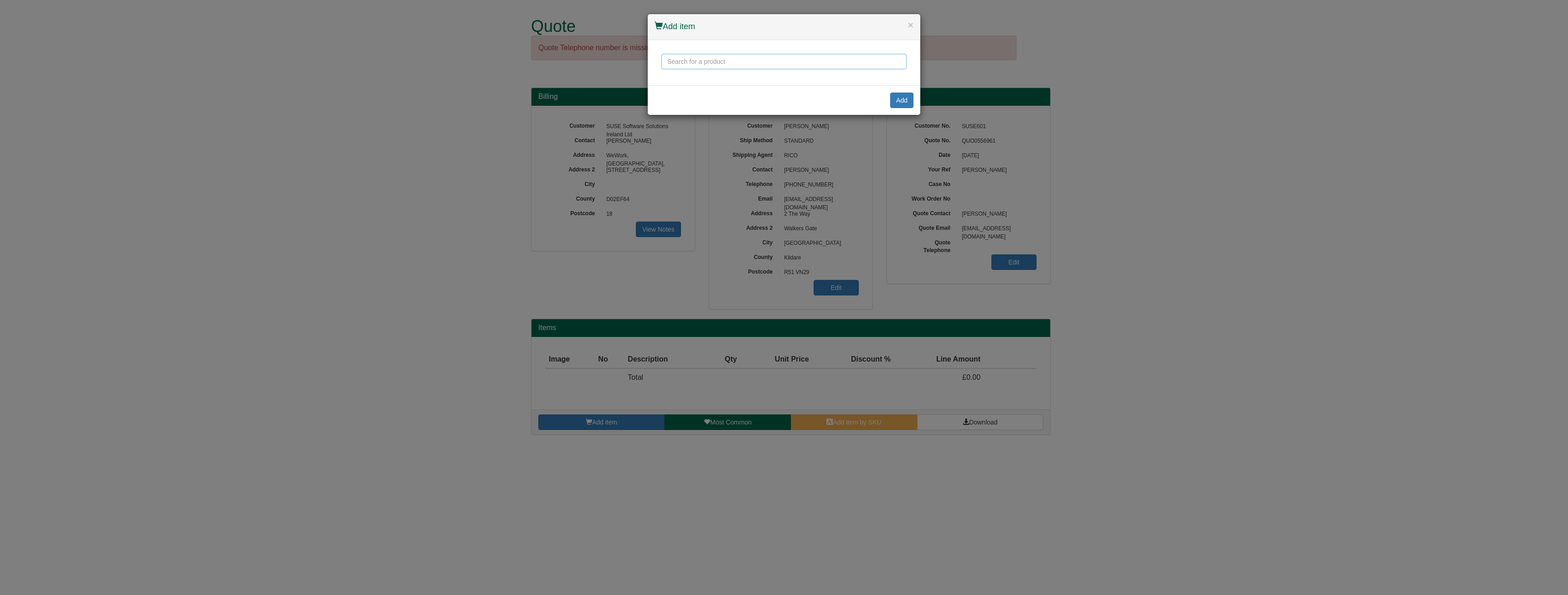
click at [740, 60] on input "text" at bounding box center [784, 62] width 246 height 16
click at [689, 58] on input "text" at bounding box center [784, 62] width 246 height 16
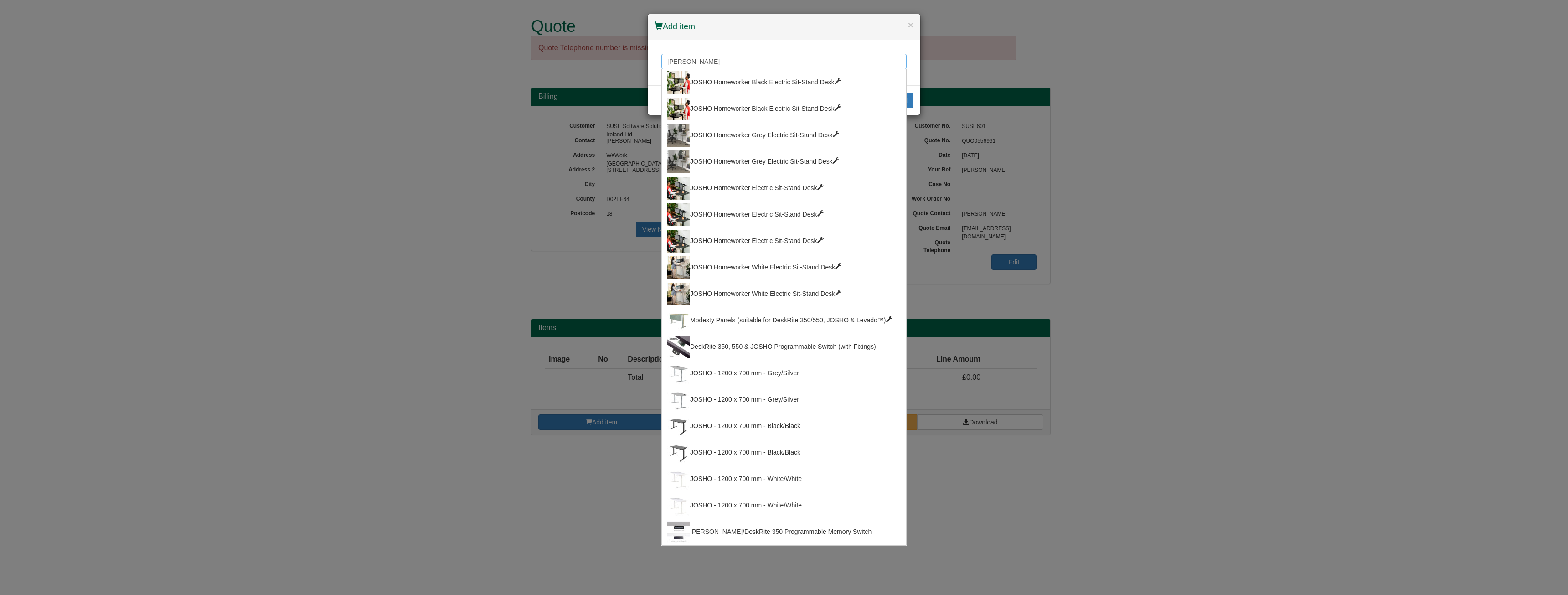
click at [699, 68] on input "[PERSON_NAME]" at bounding box center [784, 62] width 246 height 16
click at [708, 79] on div "JOSHO Homeworker Black Electric Sit-Stand Desk" at bounding box center [784, 82] width 234 height 23
type input "JOSHO Homeworker Black Electric Sit-Stand Desk"
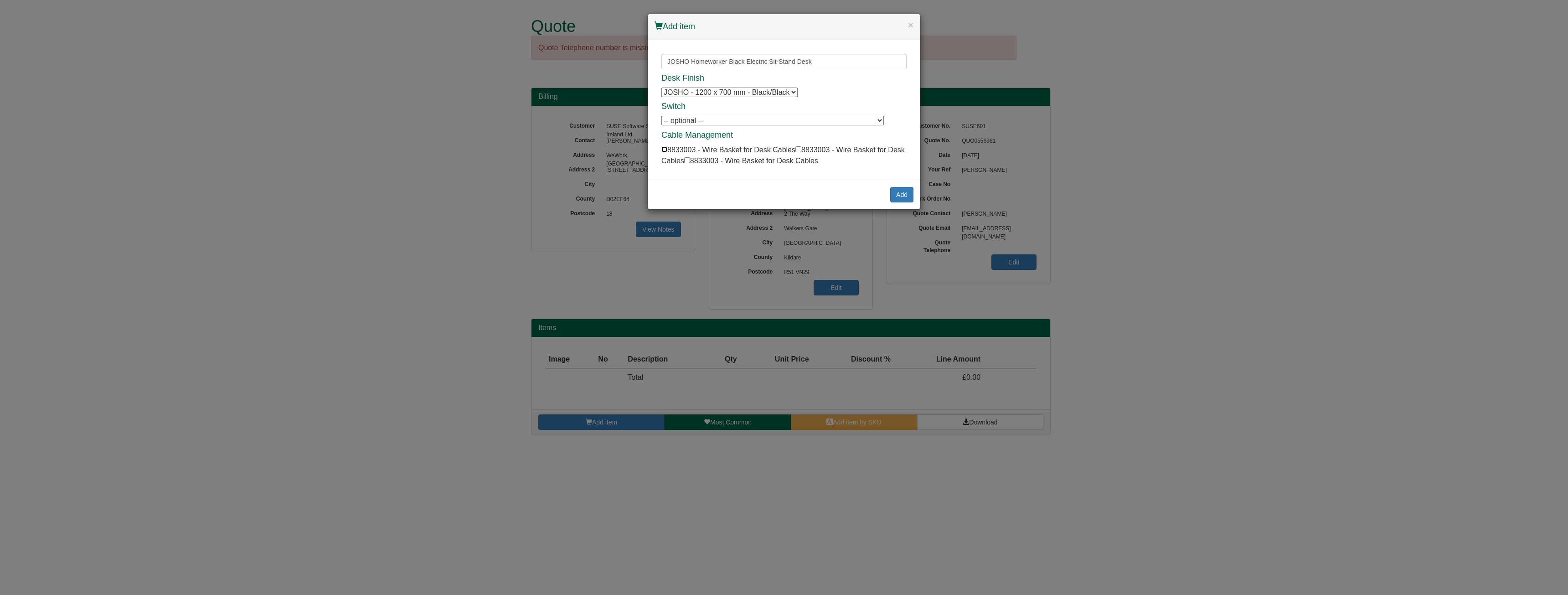
click at [663, 152] on input "checkbox" at bounding box center [665, 150] width 6 height 6
checkbox input "true"
click at [906, 199] on button "Add" at bounding box center [901, 195] width 23 height 16
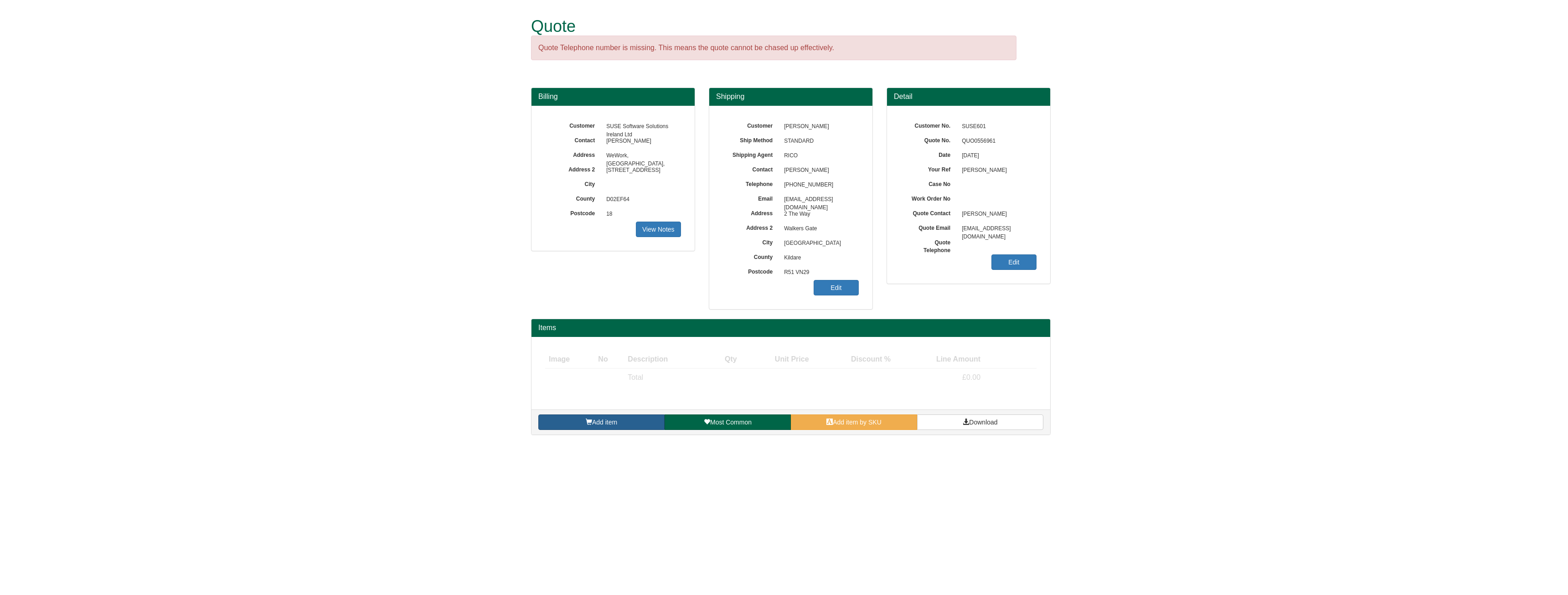
click at [617, 416] on link "Add item" at bounding box center [601, 422] width 127 height 16
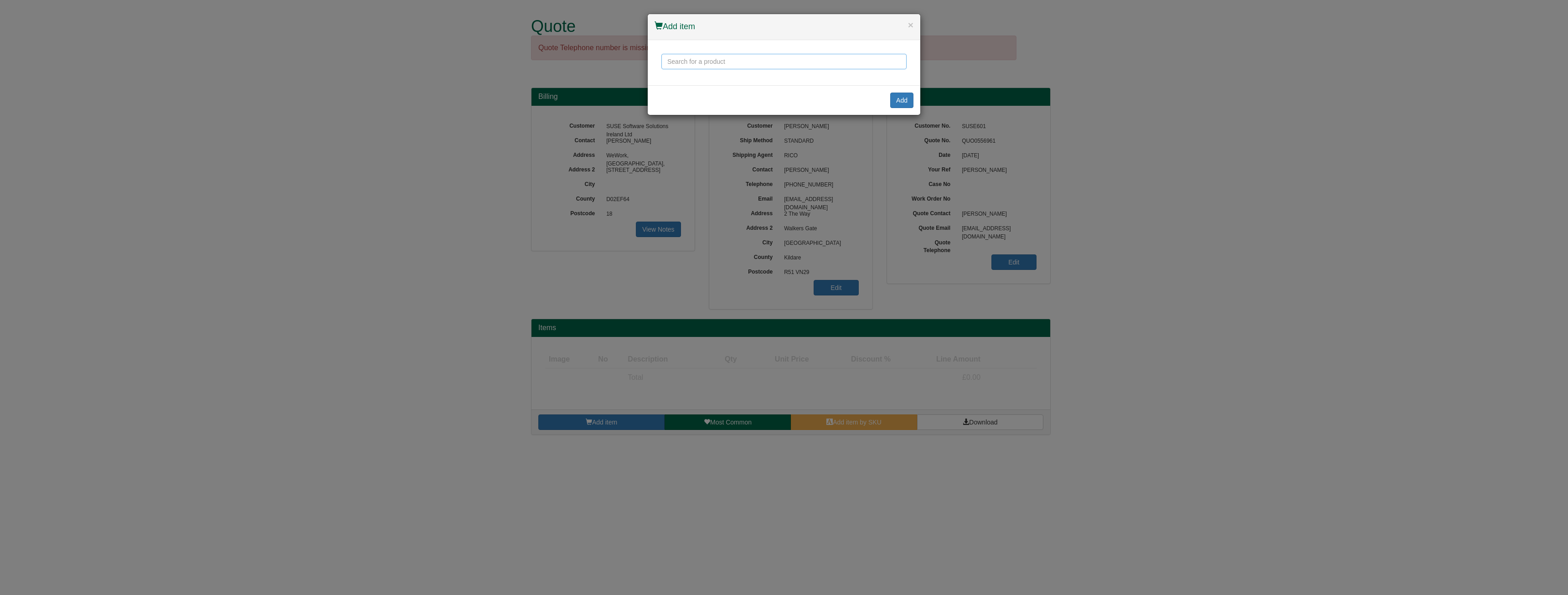
click at [719, 64] on input "text" at bounding box center [784, 62] width 246 height 16
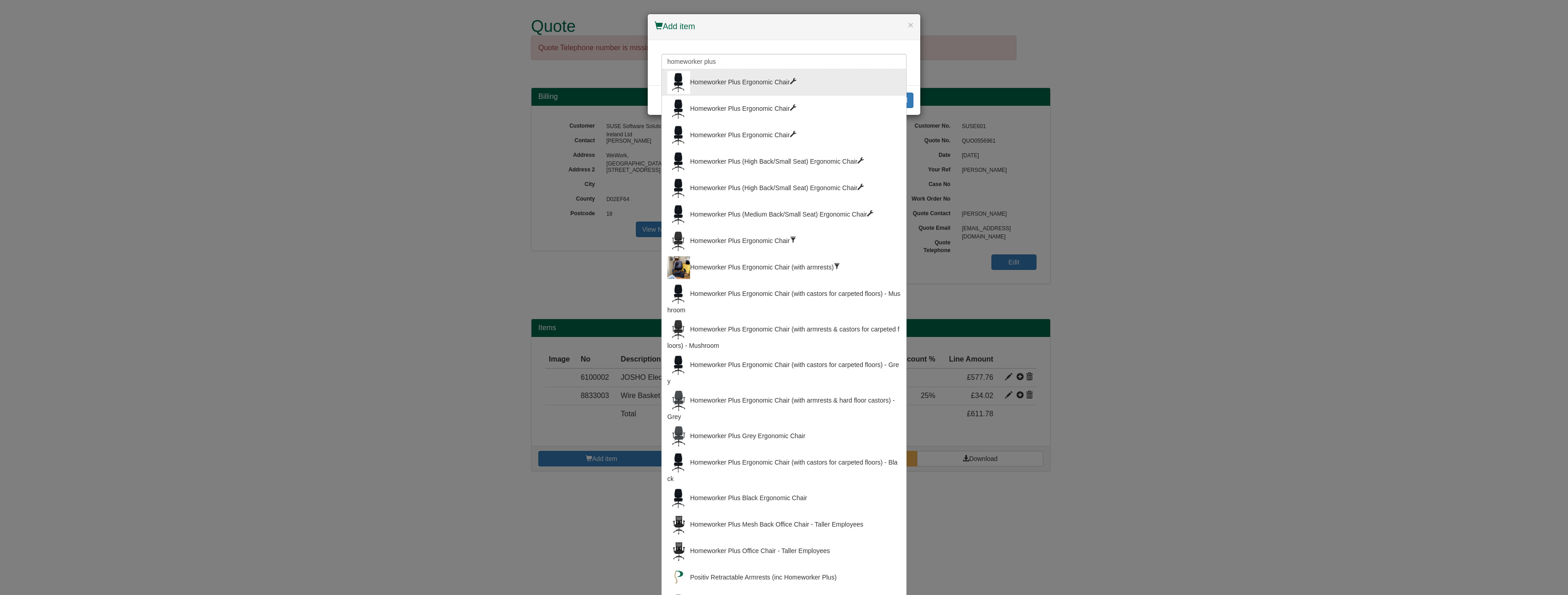
click at [728, 91] on div "Homeworker Plus Ergonomic Chair" at bounding box center [784, 82] width 234 height 23
type input "Homeworker Plus Ergonomic Chair"
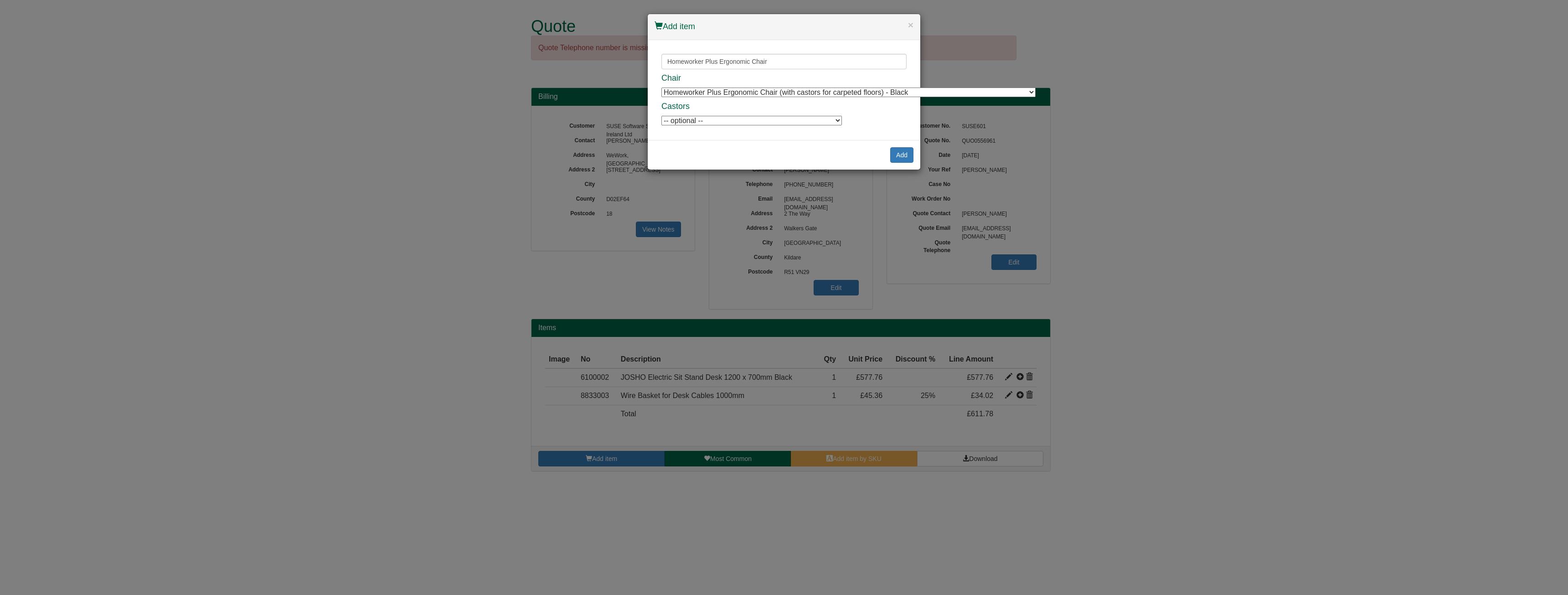
click at [750, 92] on select "Homeworker Plus Ergonomic Chair (with castors for carpeted floors) - Black Home…" at bounding box center [848, 93] width 374 height 10
select select "9900004"
click at [662, 88] on select "Homeworker Plus Ergonomic Chair (with castors for carpeted floors) - Black Home…" at bounding box center [848, 93] width 374 height 10
click at [896, 155] on button "Add" at bounding box center [901, 156] width 23 height 16
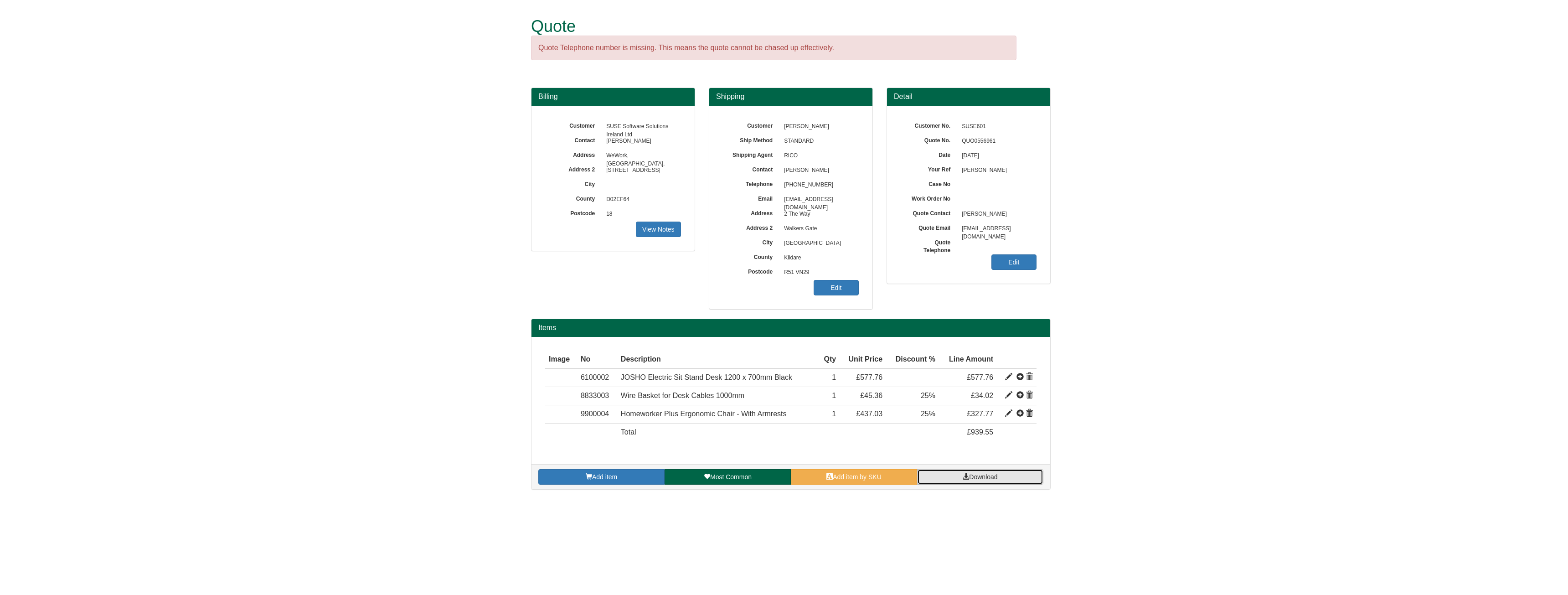
click at [960, 473] on link "Download" at bounding box center [980, 477] width 127 height 16
